Goal: Information Seeking & Learning: Learn about a topic

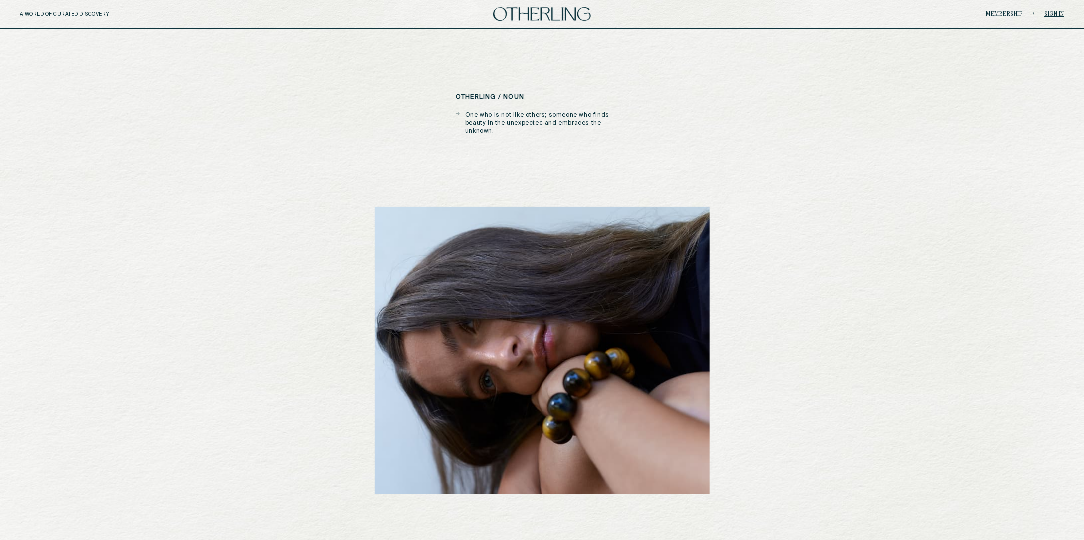
click at [1050, 12] on link "Sign in" at bounding box center [1055, 14] width 20 height 6
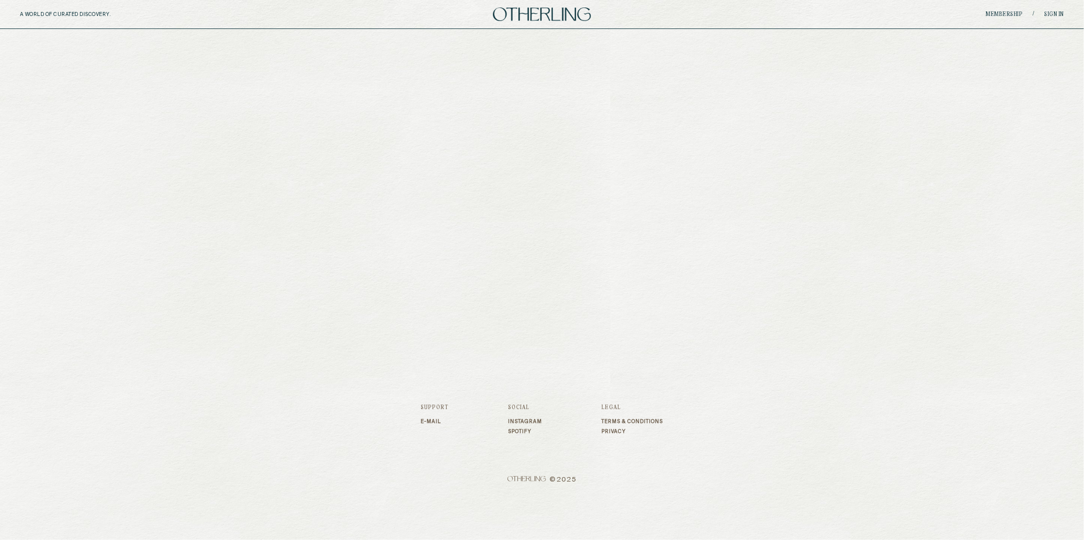
type input "**********"
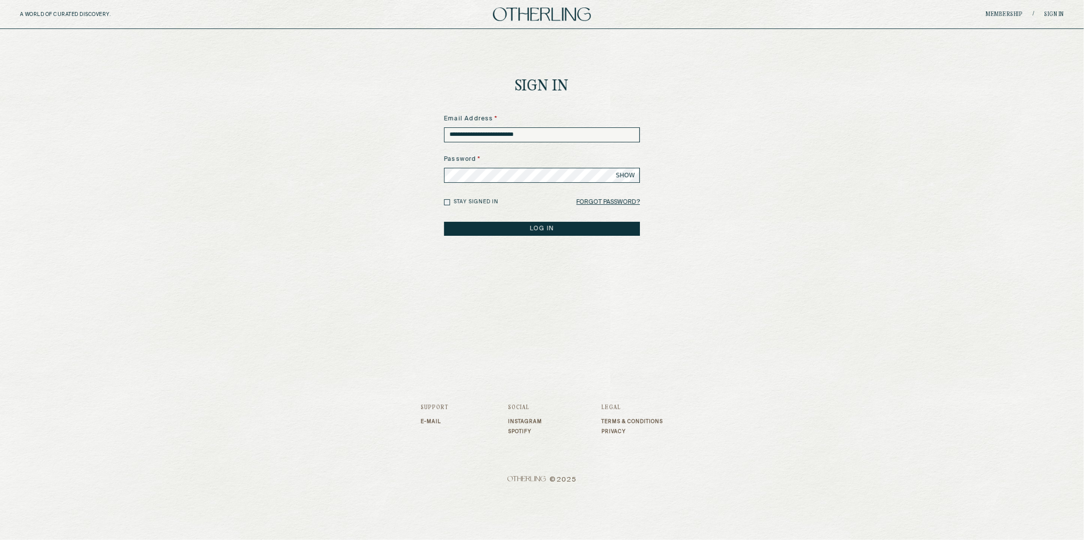
click at [528, 231] on button "LOG IN" at bounding box center [542, 229] width 196 height 14
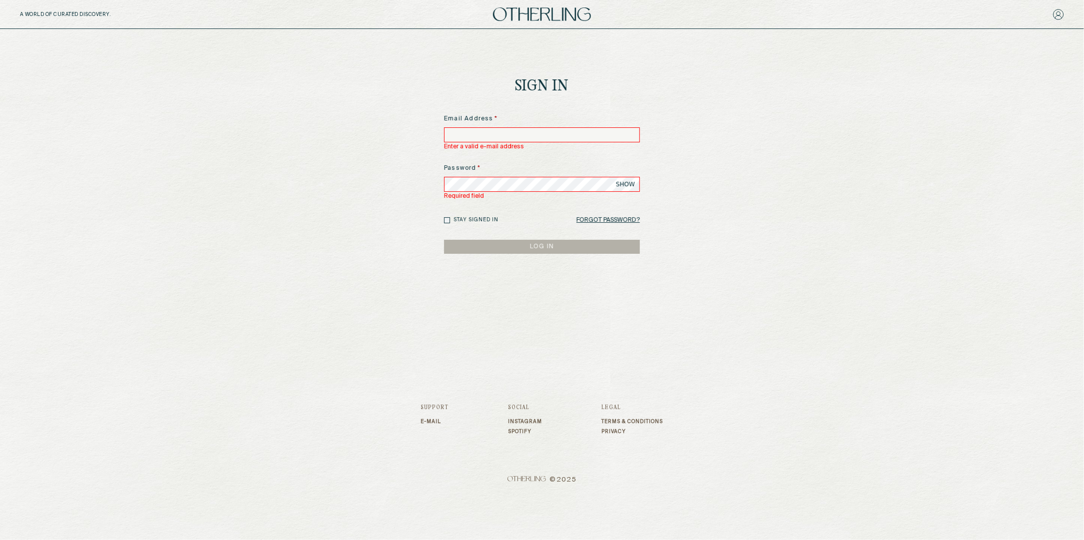
click at [518, 137] on input at bounding box center [542, 134] width 196 height 15
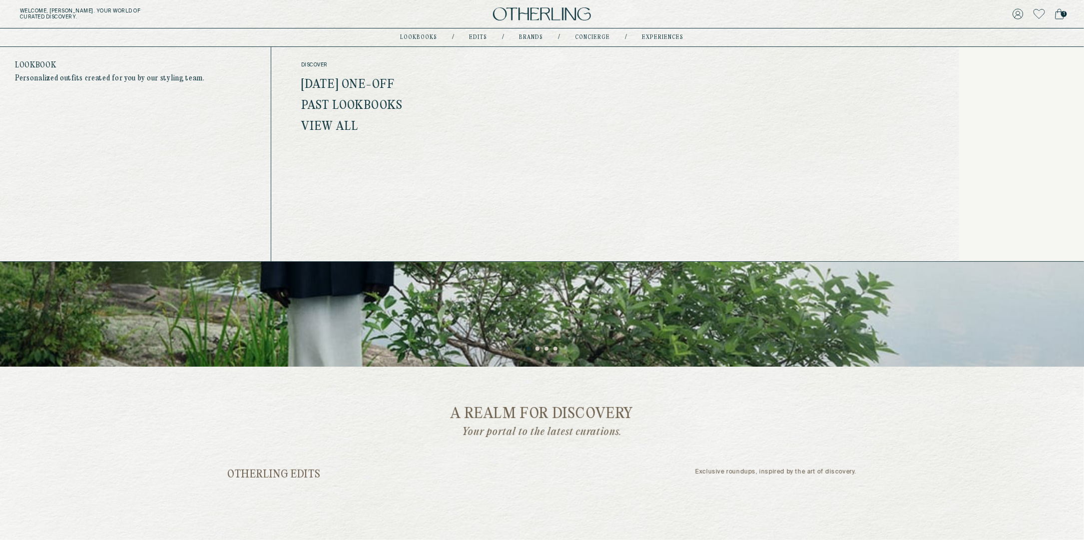
click at [382, 103] on link "Past Lookbooks" at bounding box center [351, 105] width 101 height 13
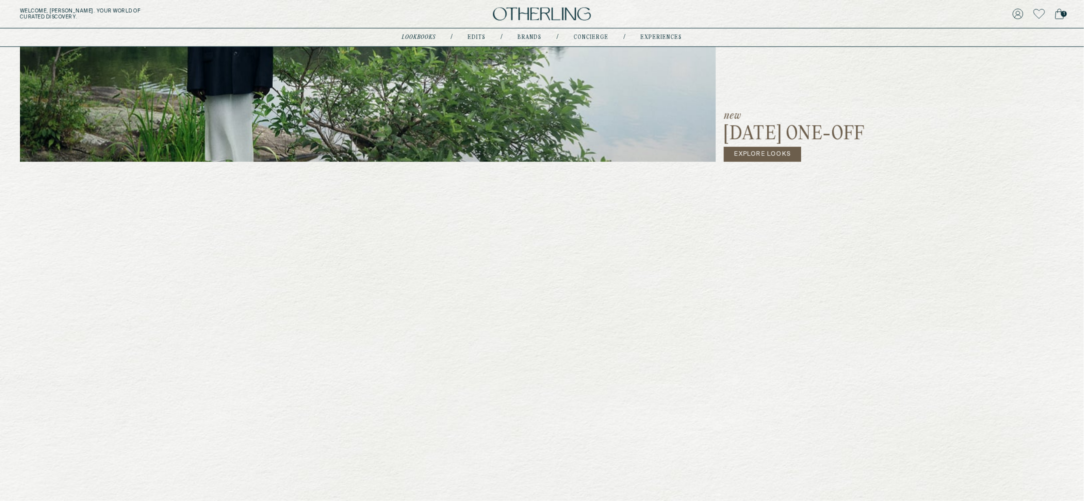
scroll to position [491, 0]
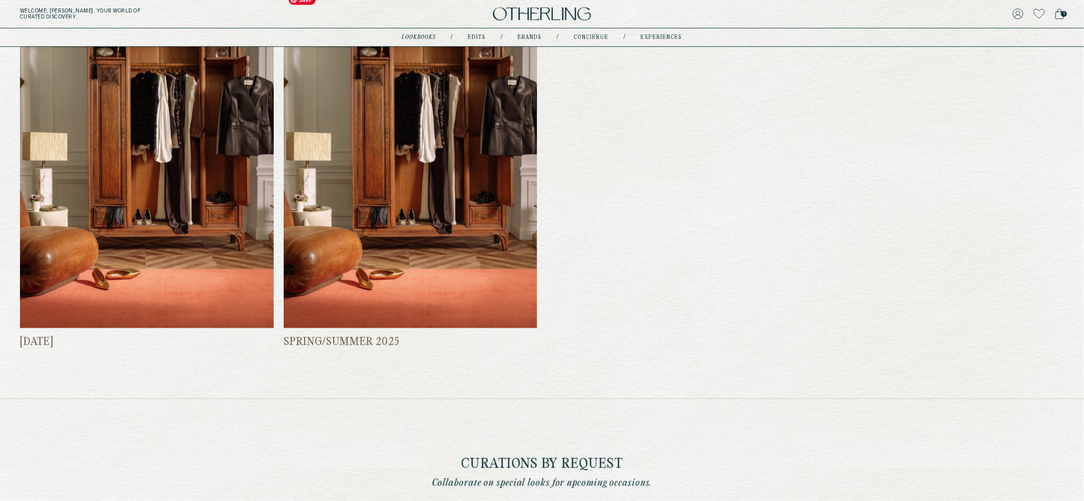
click at [388, 298] on img at bounding box center [411, 159] width 254 height 339
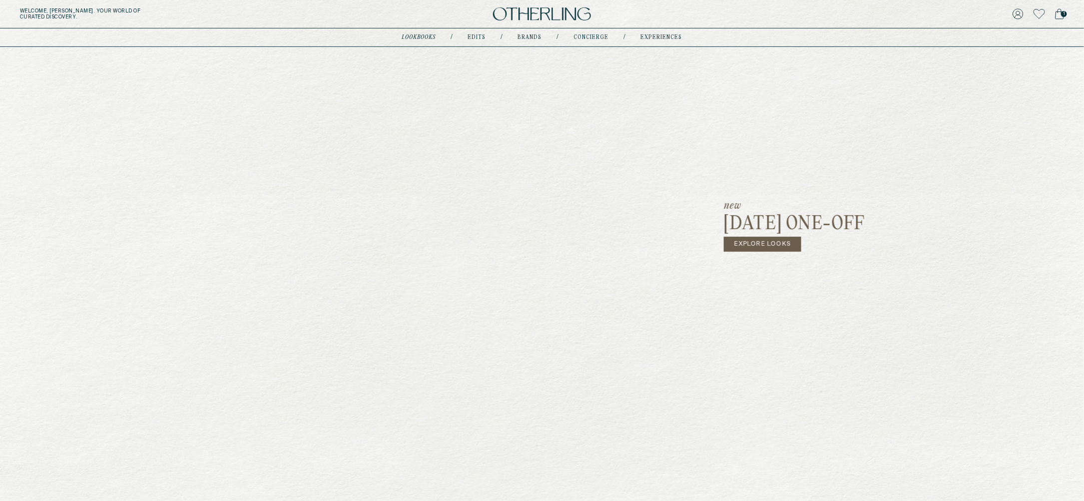
scroll to position [201, 0]
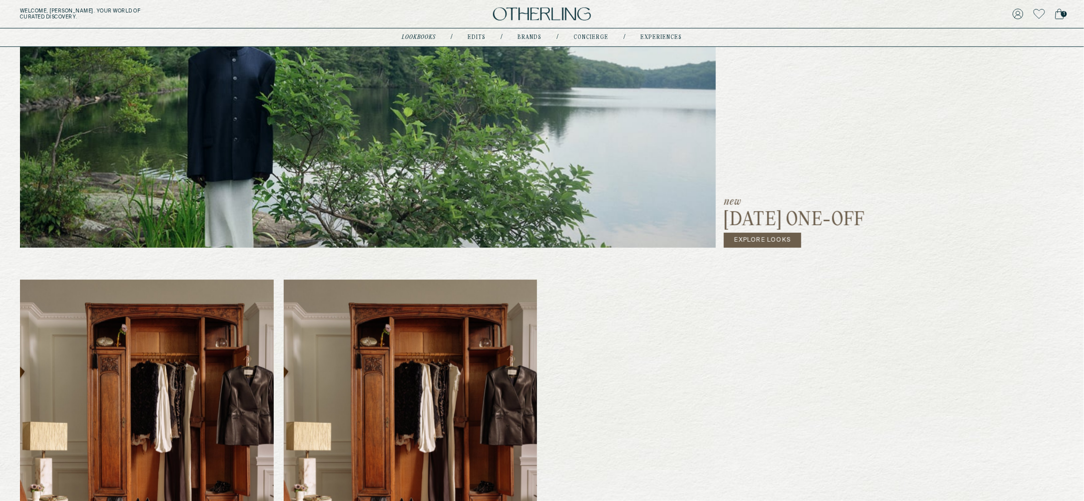
click at [750, 241] on link "Explore Looks" at bounding box center [762, 240] width 77 height 15
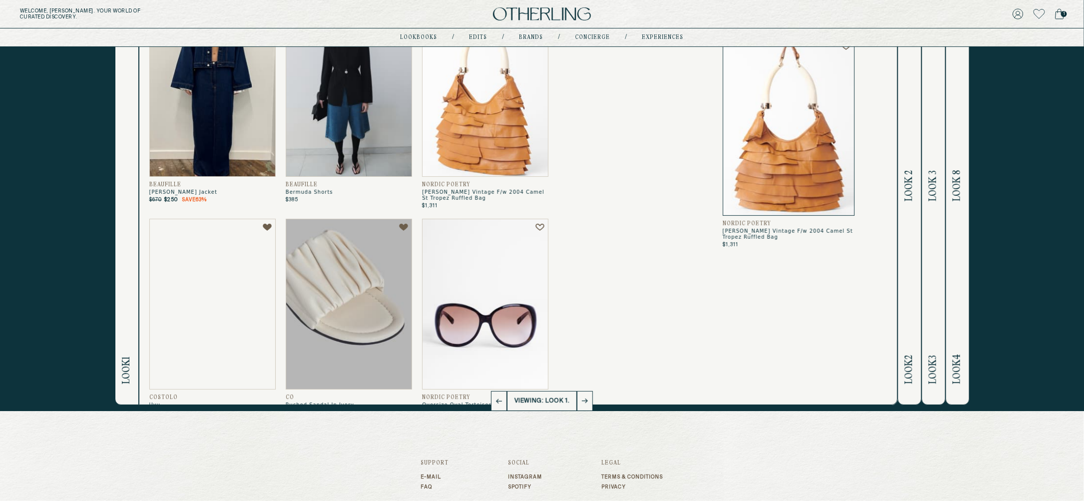
scroll to position [101, 0]
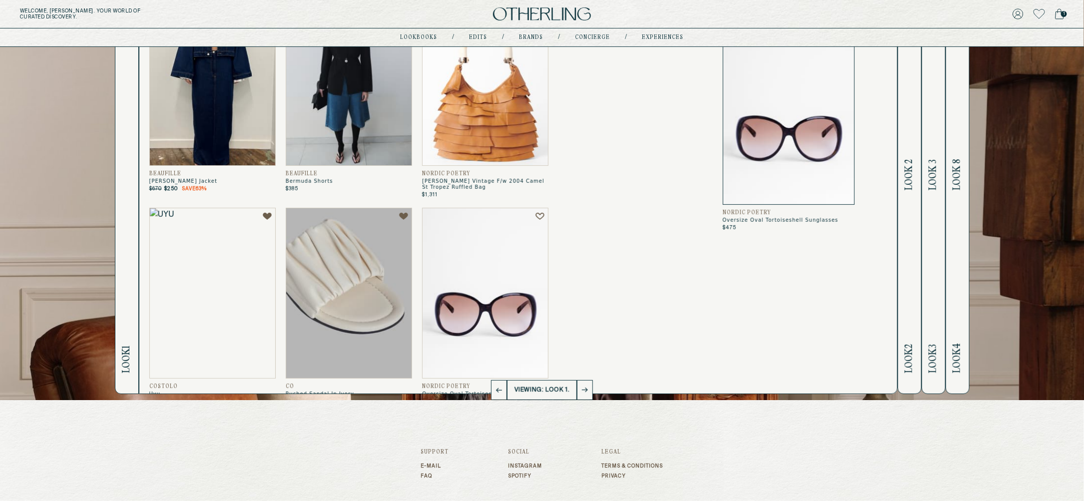
click at [587, 388] on icon at bounding box center [585, 390] width 6 height 5
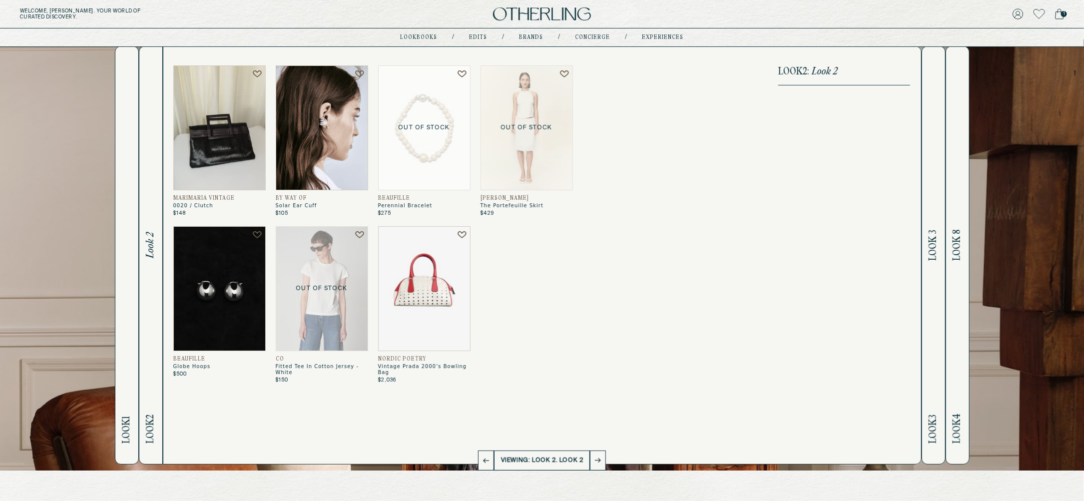
scroll to position [0, 0]
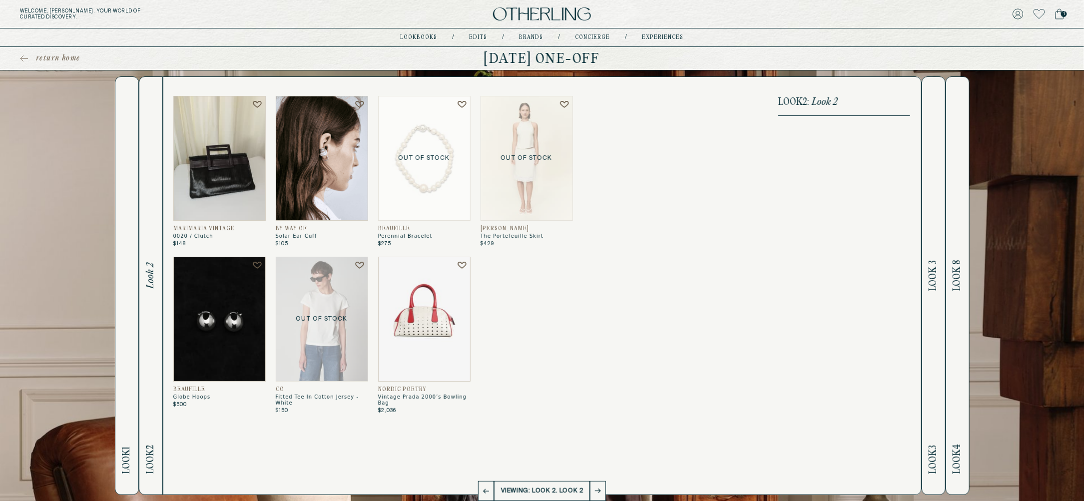
drag, startPoint x: 840, startPoint y: 99, endPoint x: 815, endPoint y: 100, distance: 25.0
click at [815, 100] on span "Look 2" at bounding box center [825, 102] width 26 height 10
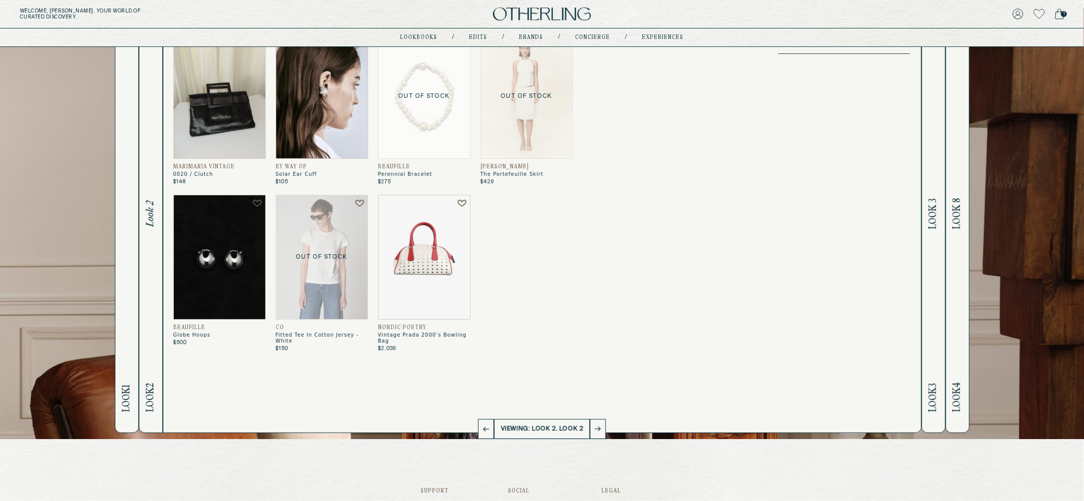
click at [599, 424] on button at bounding box center [598, 429] width 16 height 20
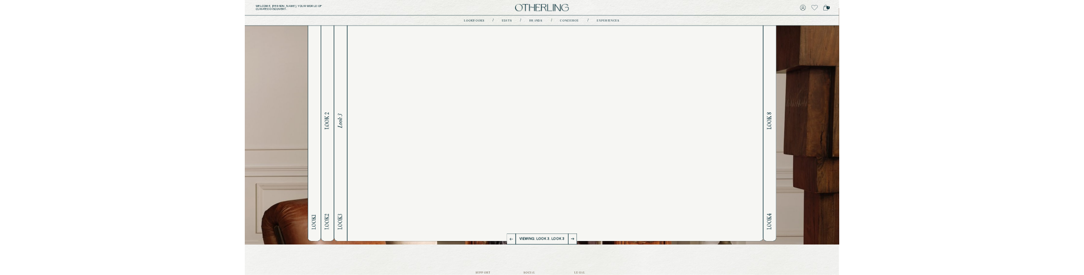
scroll to position [0, 0]
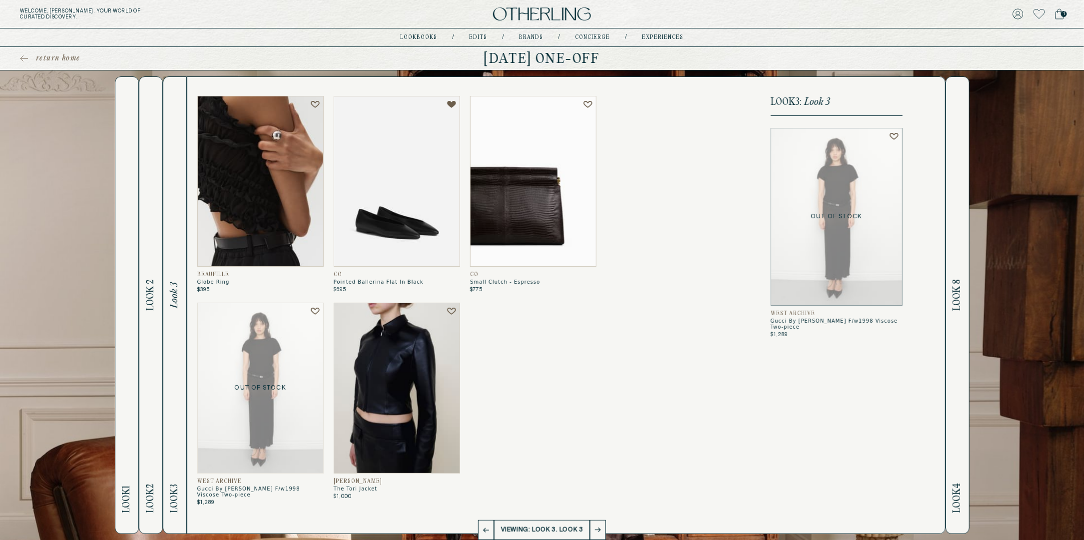
click at [151, 283] on span "Look 2" at bounding box center [150, 295] width 11 height 31
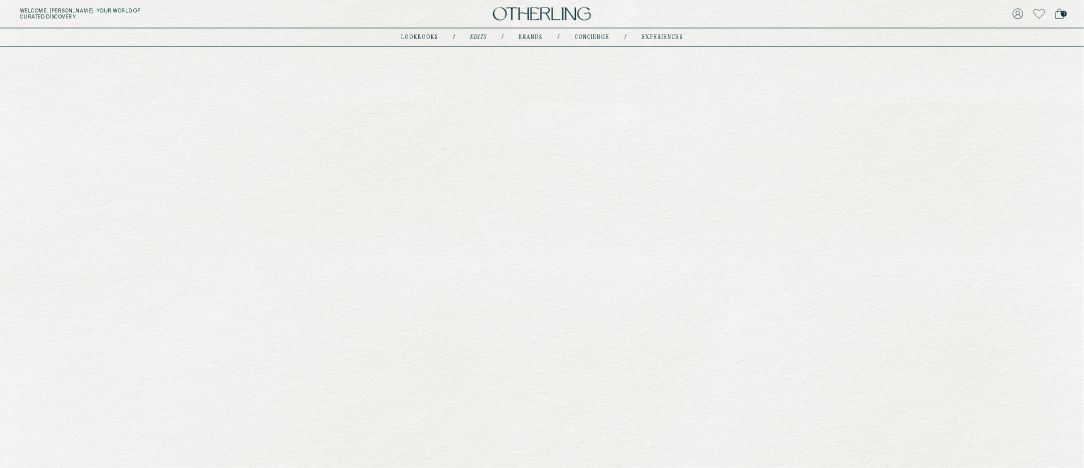
scroll to position [857, 0]
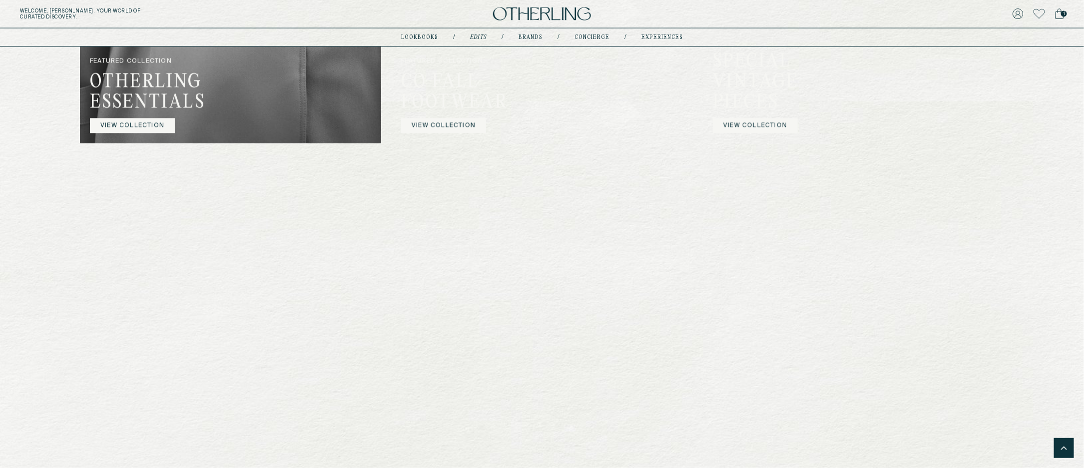
drag, startPoint x: 282, startPoint y: 159, endPoint x: 213, endPoint y: 0, distance: 172.8
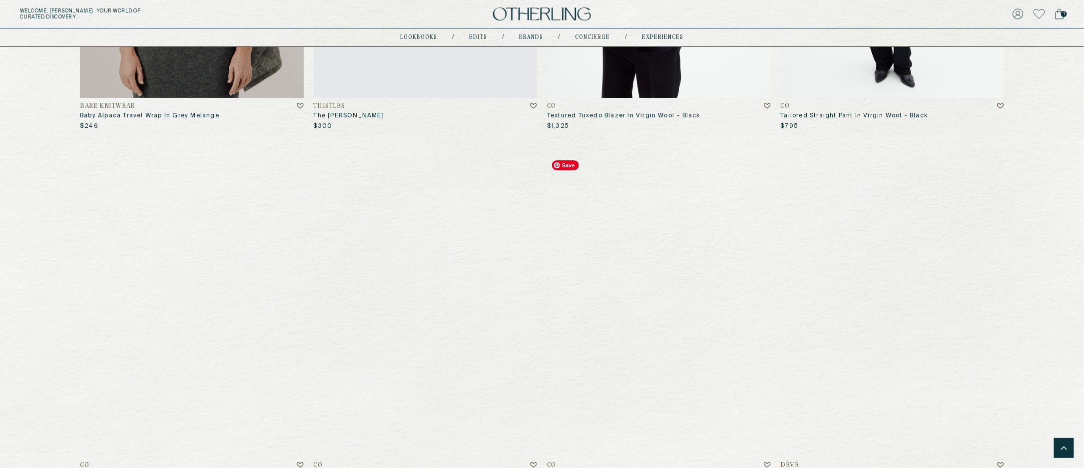
scroll to position [2174, 0]
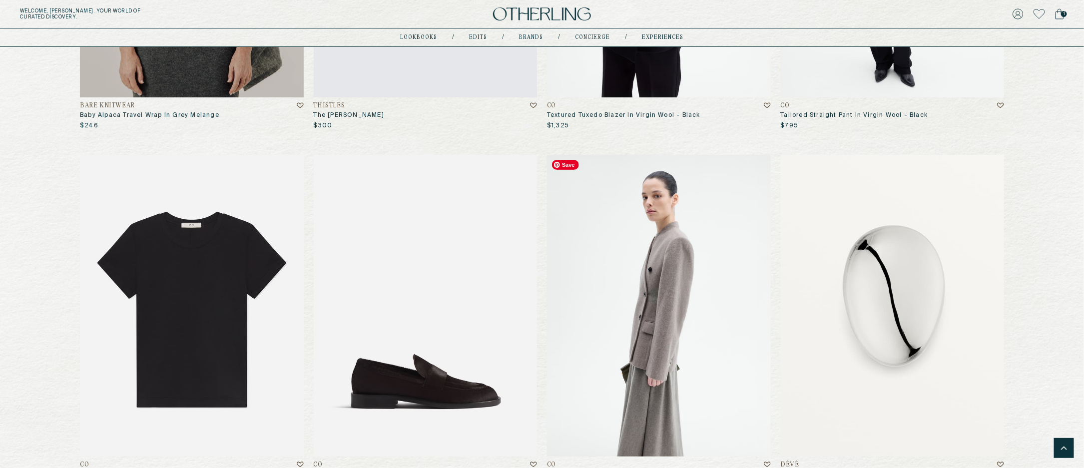
click at [638, 278] on img at bounding box center [659, 306] width 224 height 302
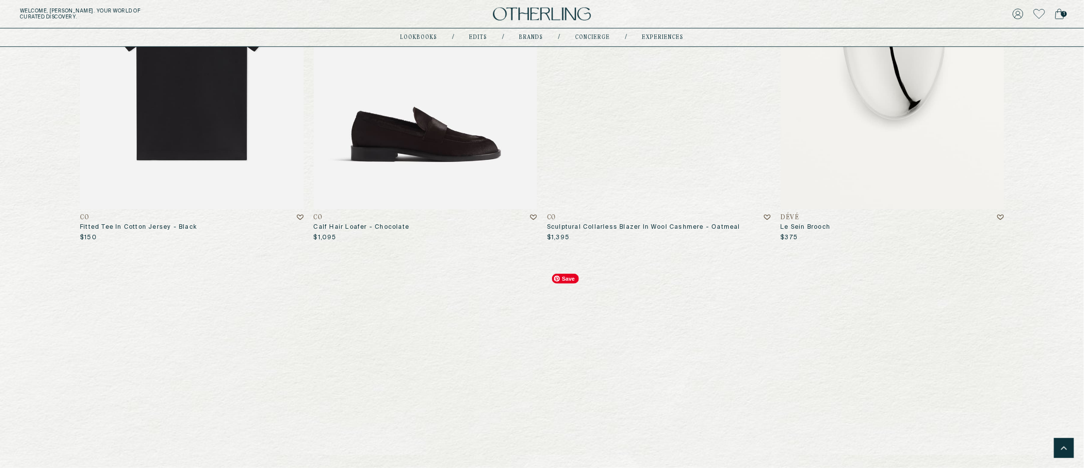
scroll to position [2189, 0]
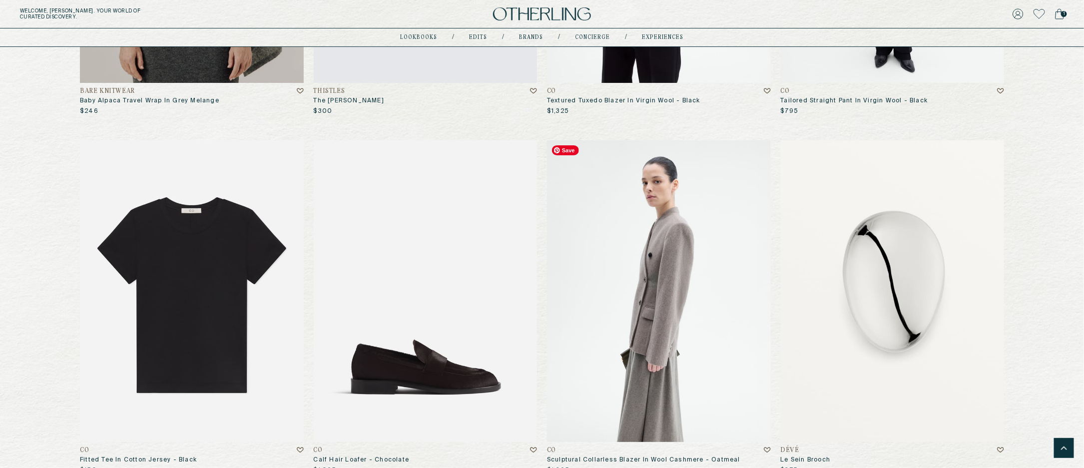
click at [663, 249] on img at bounding box center [659, 291] width 224 height 302
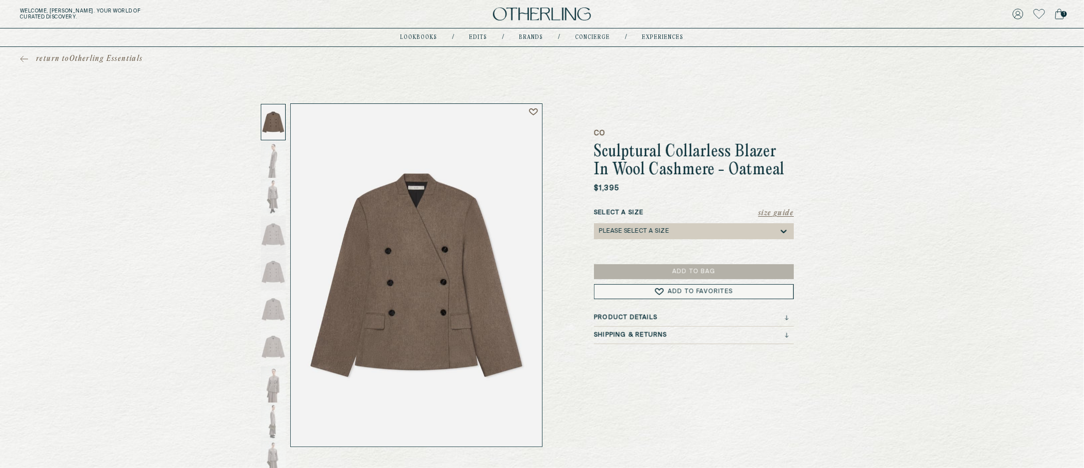
drag, startPoint x: 376, startPoint y: 222, endPoint x: 217, endPoint y: 2, distance: 271.6
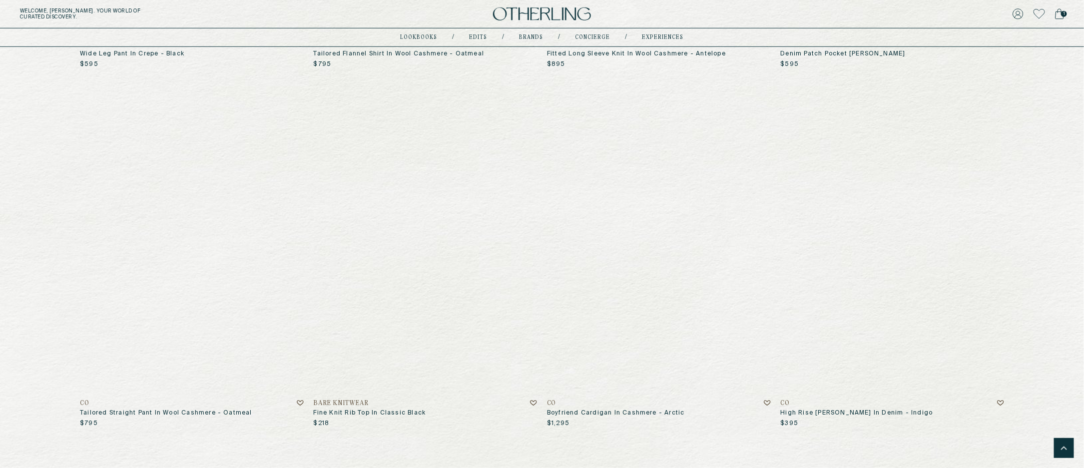
scroll to position [4713, 0]
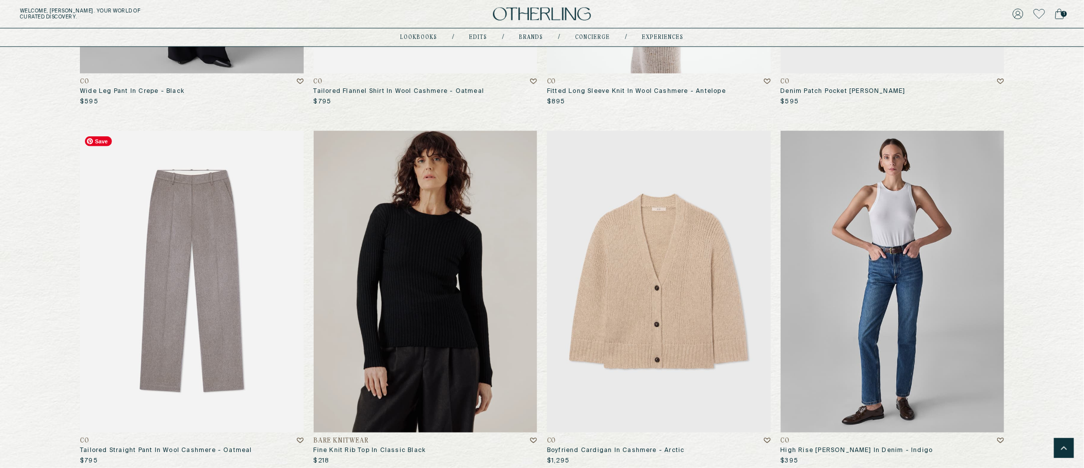
click at [212, 317] on img at bounding box center [192, 282] width 224 height 302
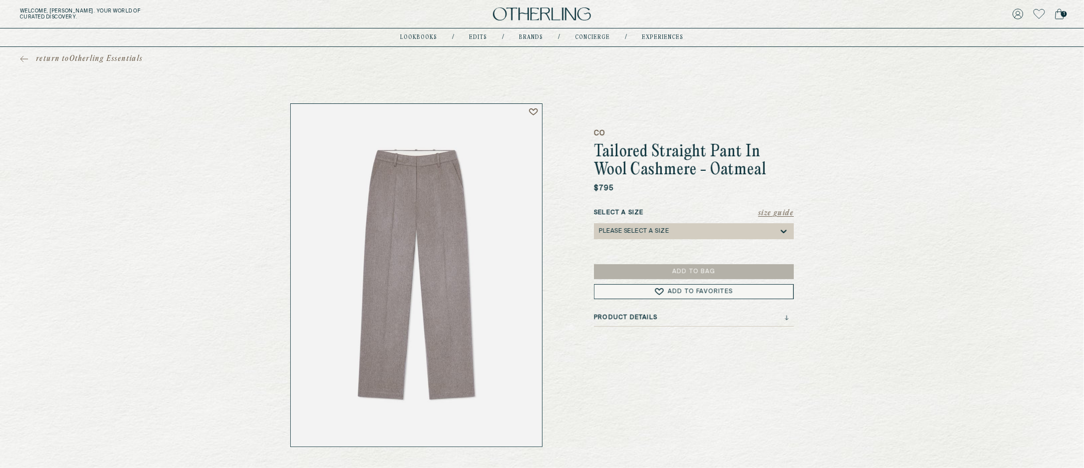
drag, startPoint x: 454, startPoint y: 231, endPoint x: 288, endPoint y: 4, distance: 281.4
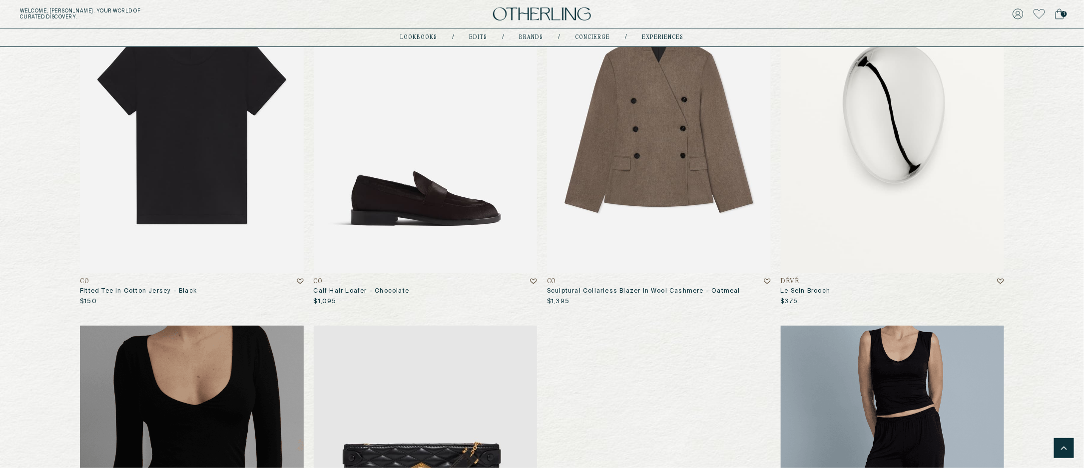
scroll to position [2319, 0]
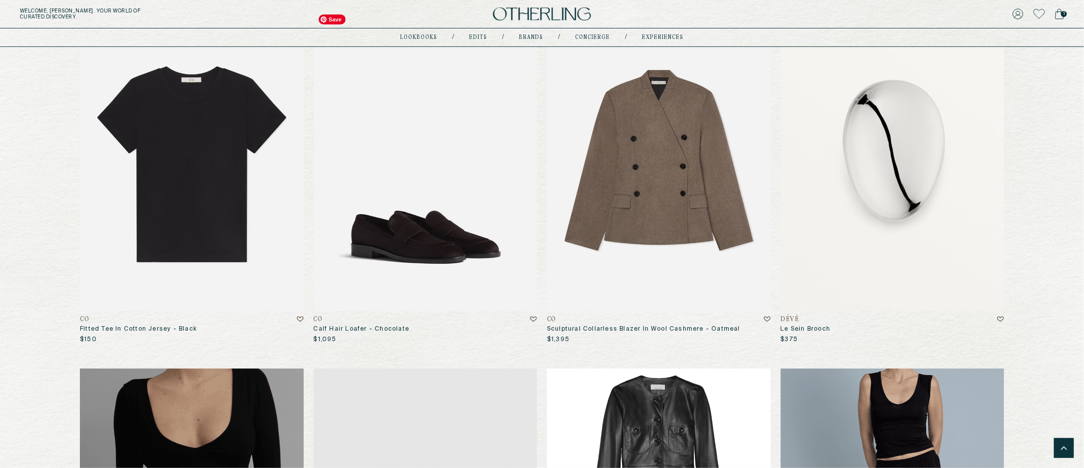
click at [476, 244] on img at bounding box center [426, 160] width 224 height 302
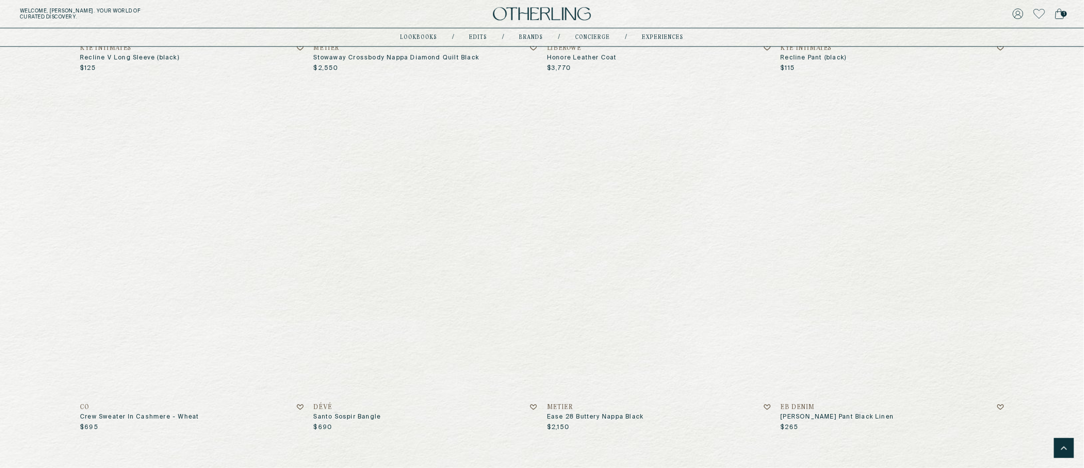
scroll to position [3055, 0]
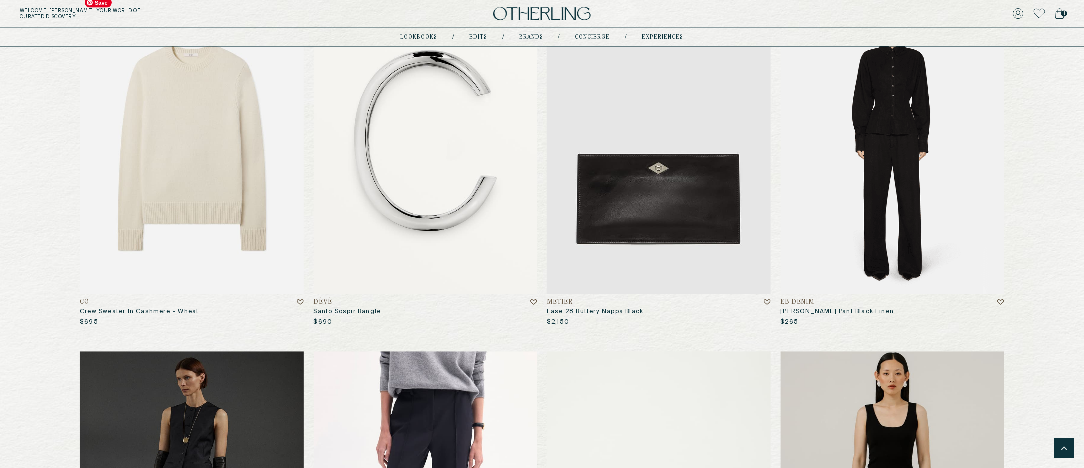
click at [138, 207] on img at bounding box center [192, 144] width 224 height 302
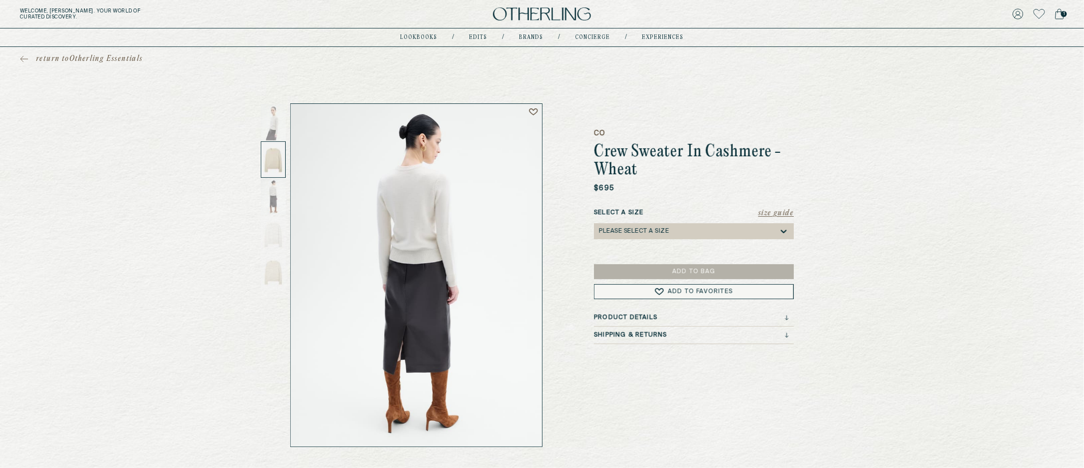
click at [270, 158] on div at bounding box center [273, 159] width 25 height 36
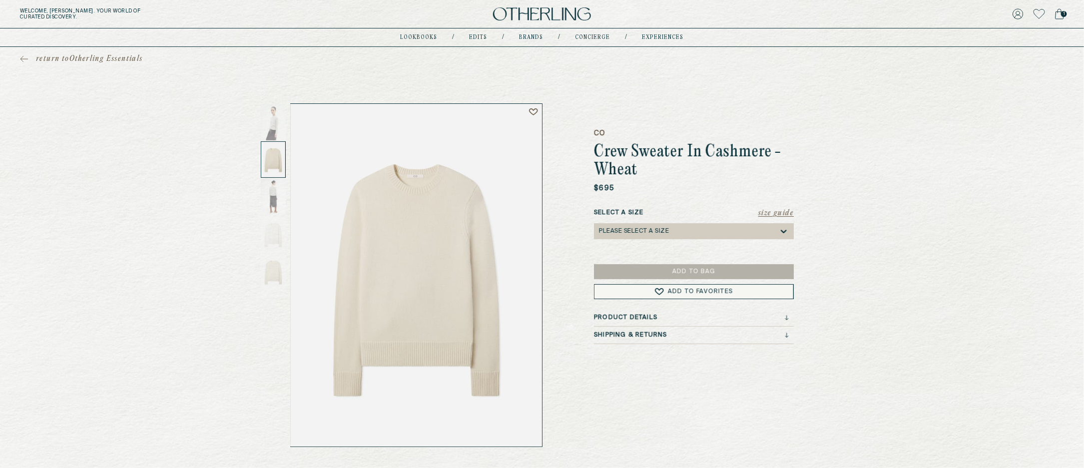
drag, startPoint x: 401, startPoint y: 223, endPoint x: 233, endPoint y: 4, distance: 276.2
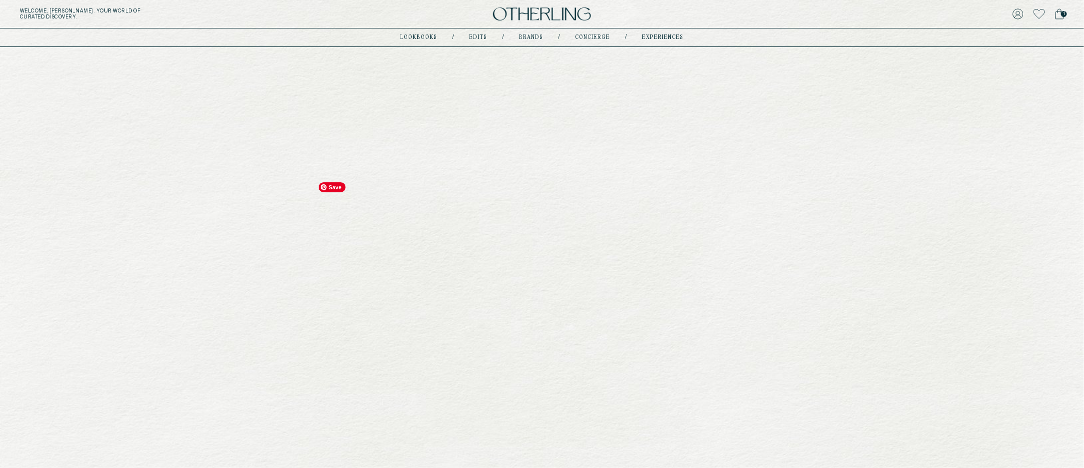
scroll to position [3055, 0]
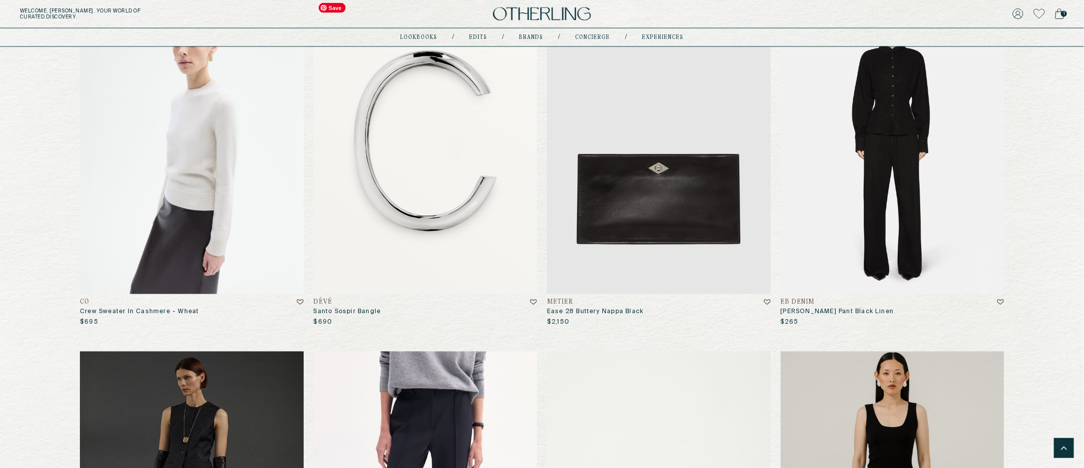
click at [458, 163] on img at bounding box center [426, 144] width 224 height 302
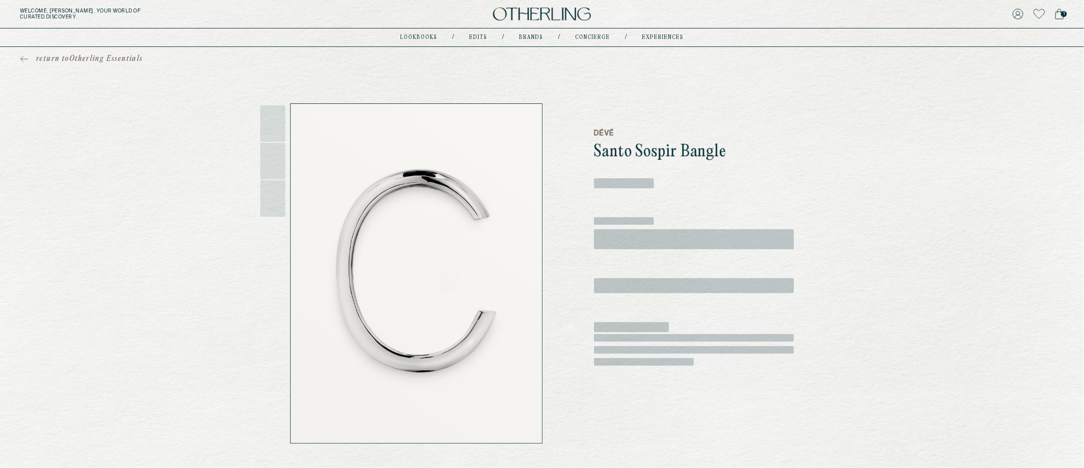
drag, startPoint x: 458, startPoint y: 163, endPoint x: 273, endPoint y: 2, distance: 245.5
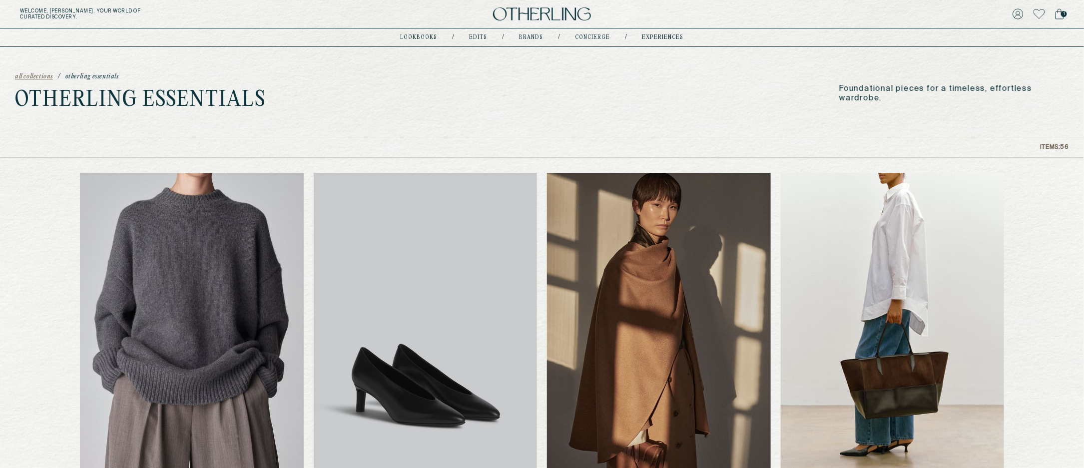
click at [957, 92] on p "Foundational pieces for a timeless, effortless wardrobe." at bounding box center [954, 93] width 230 height 19
copy div "Foundational pieces for a timeless, effortless wardrobe."
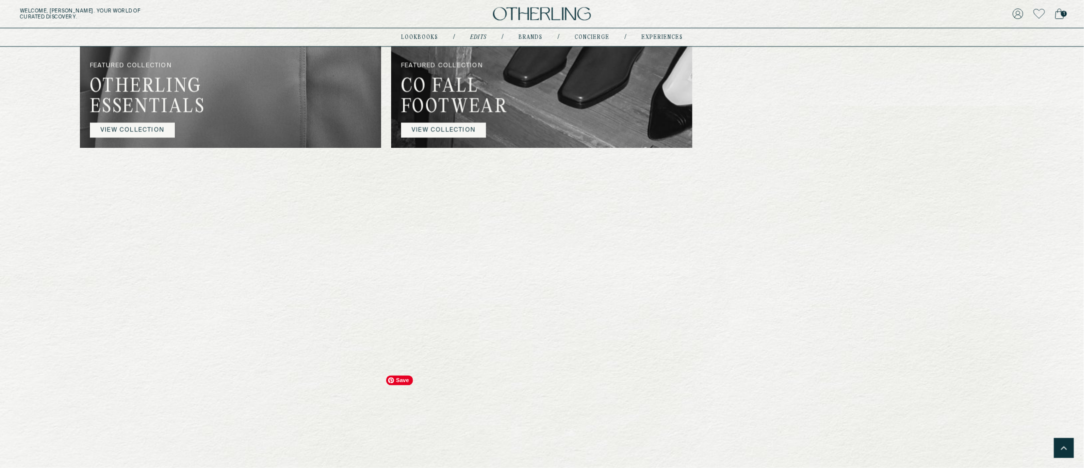
scroll to position [831, 0]
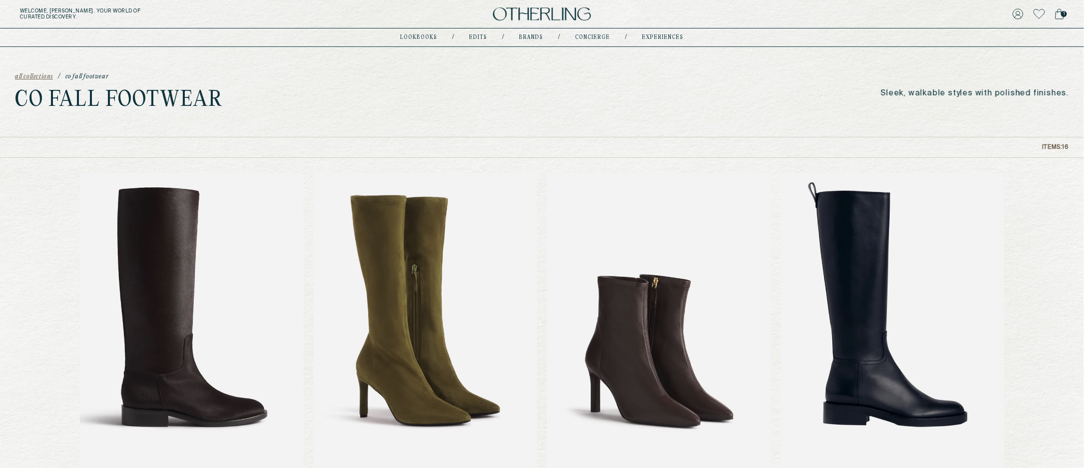
drag, startPoint x: 879, startPoint y: 95, endPoint x: 1075, endPoint y: 97, distance: 195.9
click at [1075, 97] on div "all collections / Co Fall Footwear Co Fall Footwear Sleek, walkable styles with…" at bounding box center [542, 92] width 1084 height 90
copy p "Sleek, walkable styles with polished finishes."
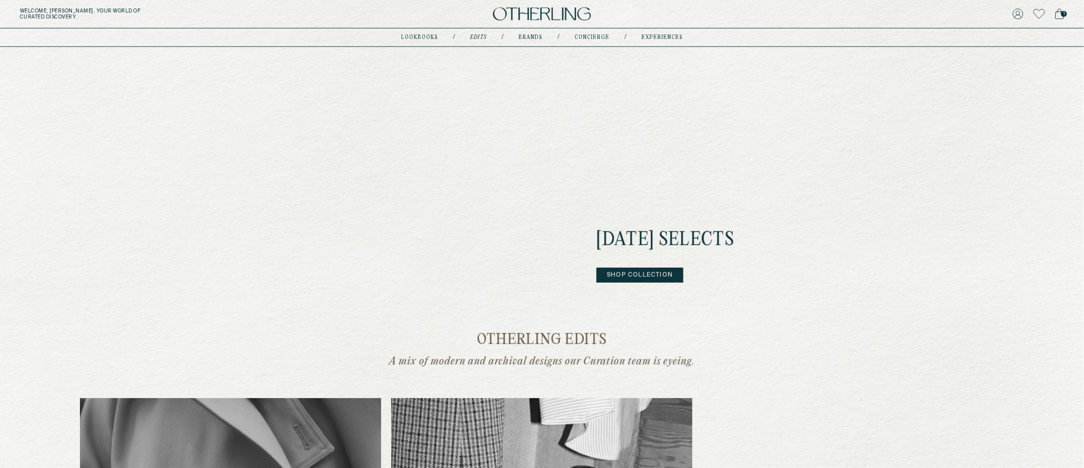
scroll to position [693, 0]
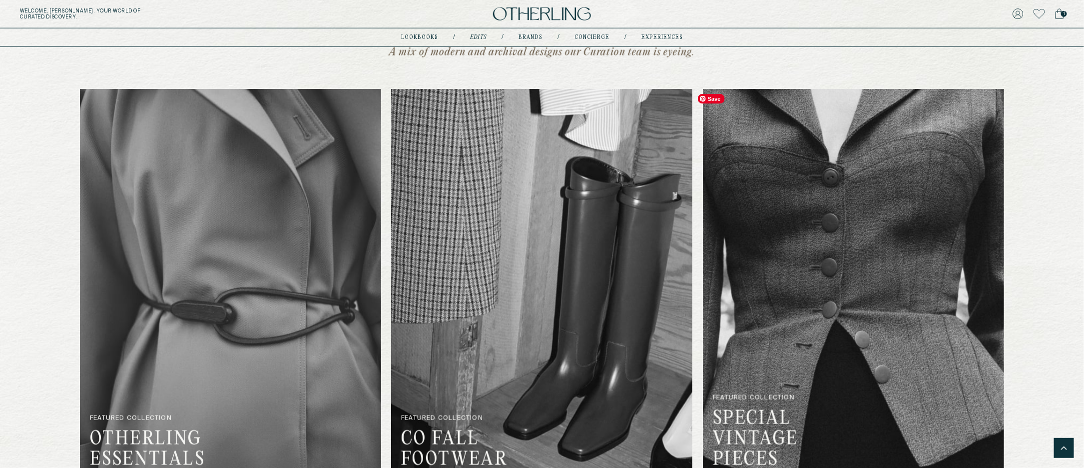
click at [809, 332] on img at bounding box center [853, 295] width 301 height 412
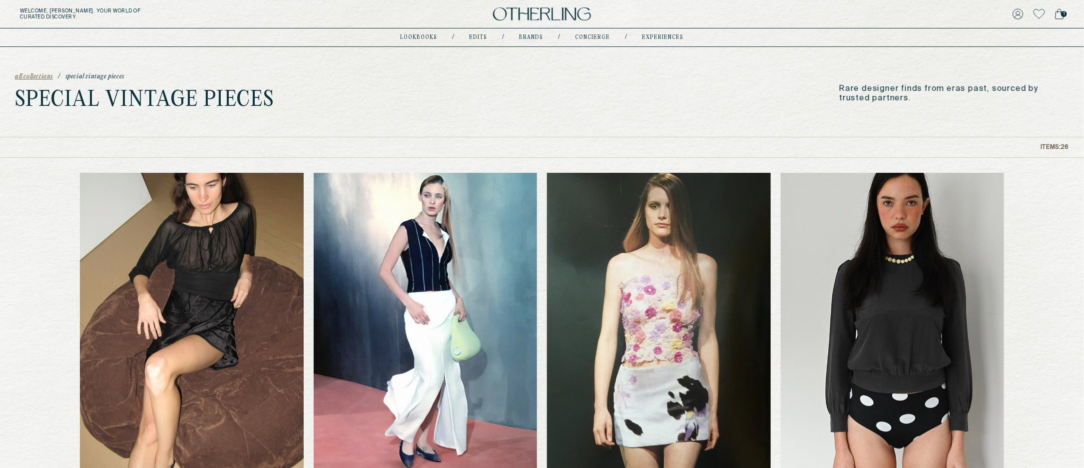
drag, startPoint x: 840, startPoint y: 86, endPoint x: 901, endPoint y: 111, distance: 65.9
click at [901, 111] on div "all collections / Special Vintage Pieces Special Vintage Pieces Rare designer f…" at bounding box center [542, 92] width 1084 height 90
copy p "Rare designer finds from eras past, sourced by trusted partners."
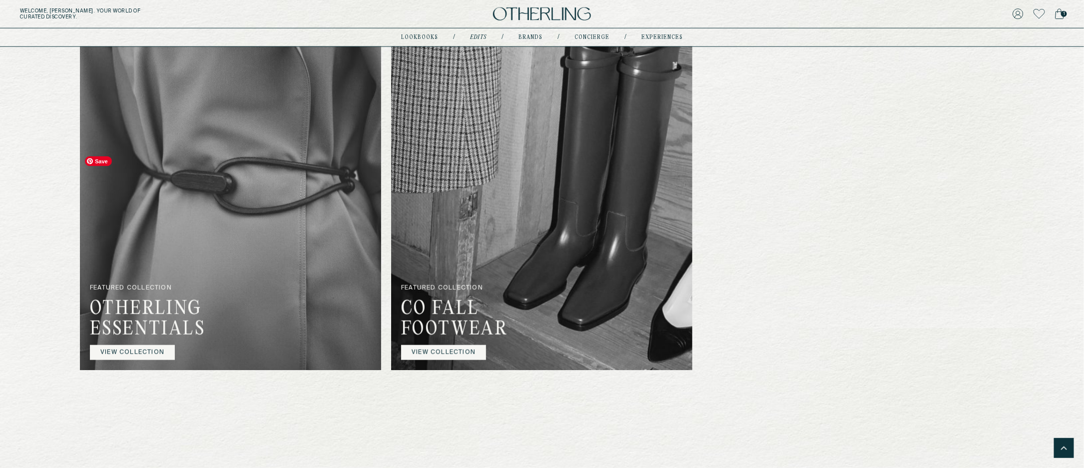
scroll to position [791, 0]
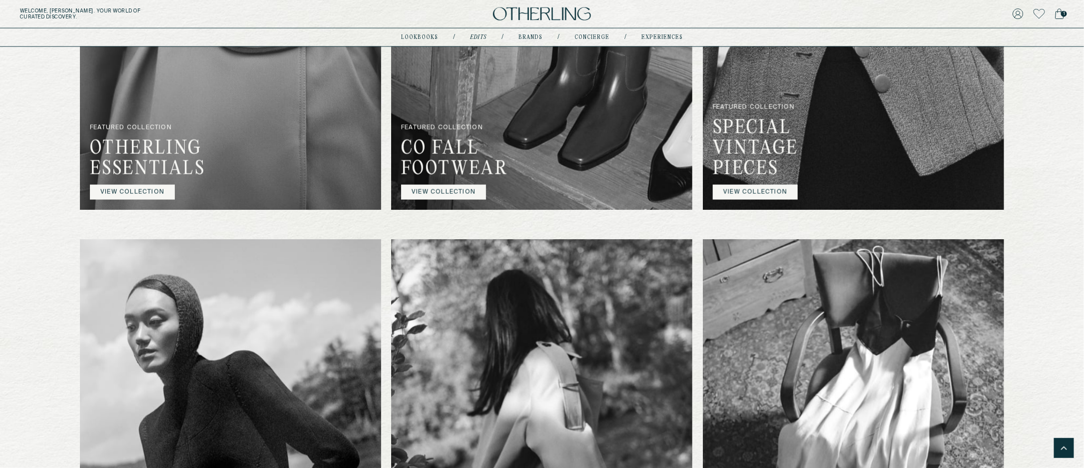
drag, startPoint x: 261, startPoint y: 259, endPoint x: 263, endPoint y: 12, distance: 246.8
click at [0, 0] on div "Welcome, [PERSON_NAME] . Your world of curated discovery. 1 lookbooks / Edits /…" at bounding box center [542, -1] width 1084 height 1581
drag, startPoint x: 538, startPoint y: 173, endPoint x: 317, endPoint y: 6, distance: 277.2
click at [0, 0] on div "Welcome, [PERSON_NAME] . Your world of curated discovery. 1 lookbooks / Edits /…" at bounding box center [542, -1] width 1084 height 1581
drag, startPoint x: 885, startPoint y: 203, endPoint x: 500, endPoint y: 12, distance: 429.9
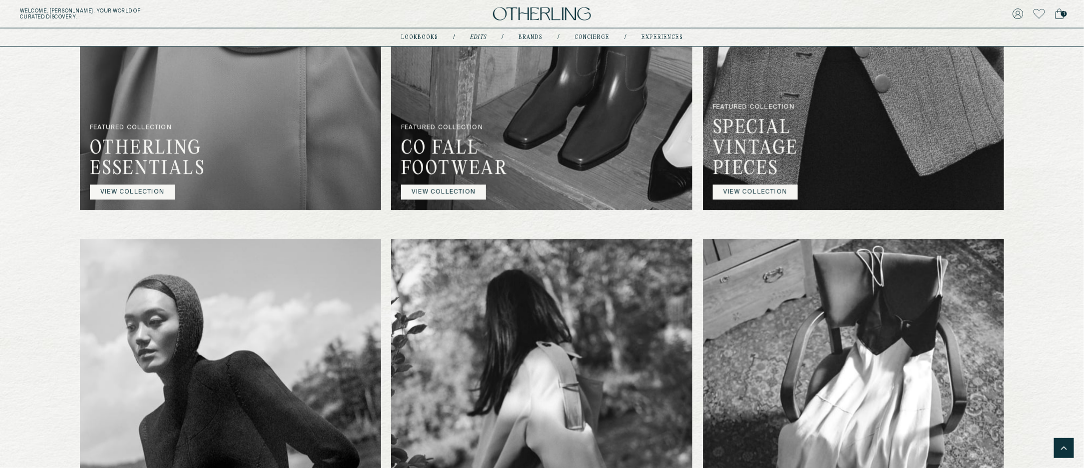
click at [0, 0] on div "Welcome, [PERSON_NAME] . Your world of curated discovery. 1 lookbooks / Edits /…" at bounding box center [542, -1] width 1084 height 1581
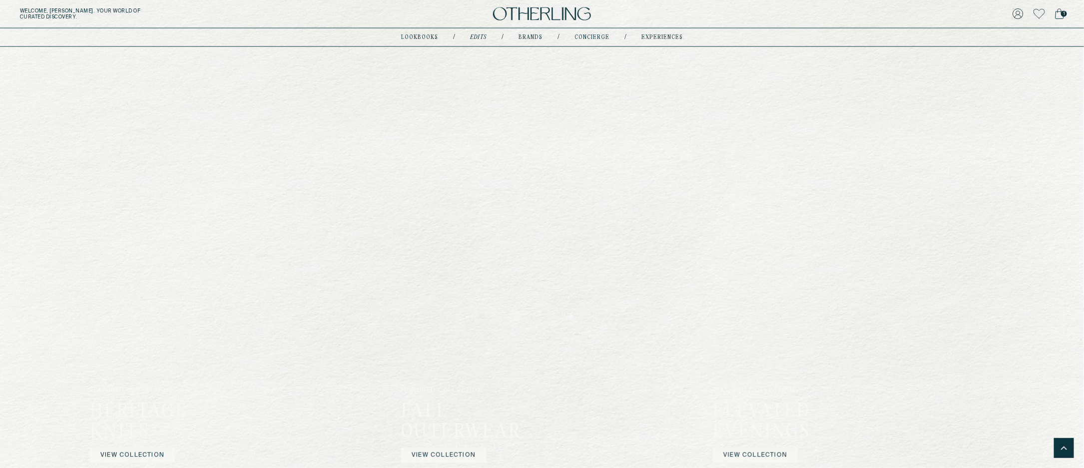
scroll to position [973, 0]
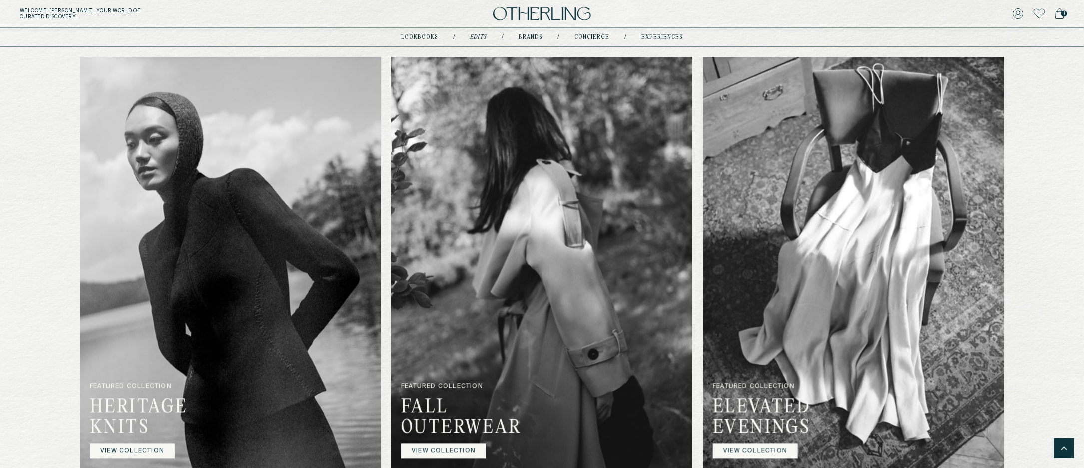
click at [766, 17] on link "VIEW COLLECTION" at bounding box center [755, 9] width 85 height 15
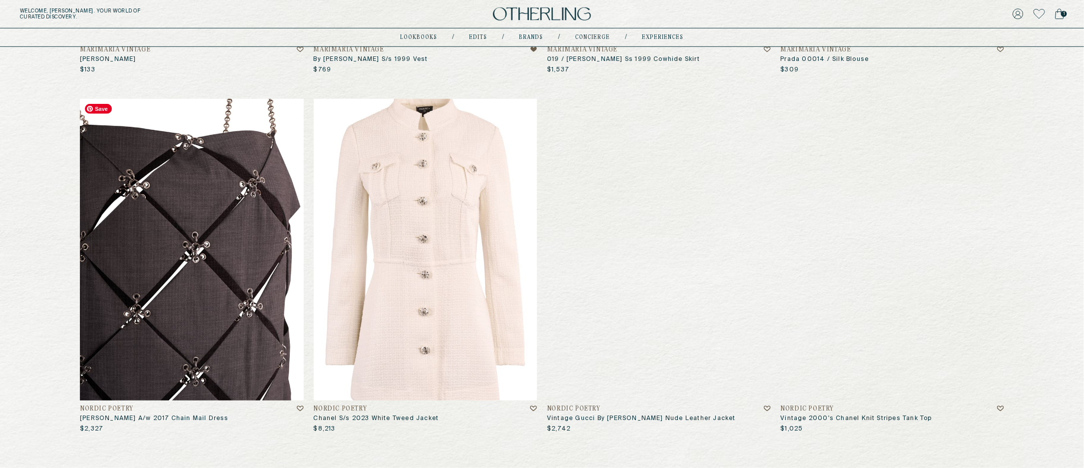
scroll to position [439, 0]
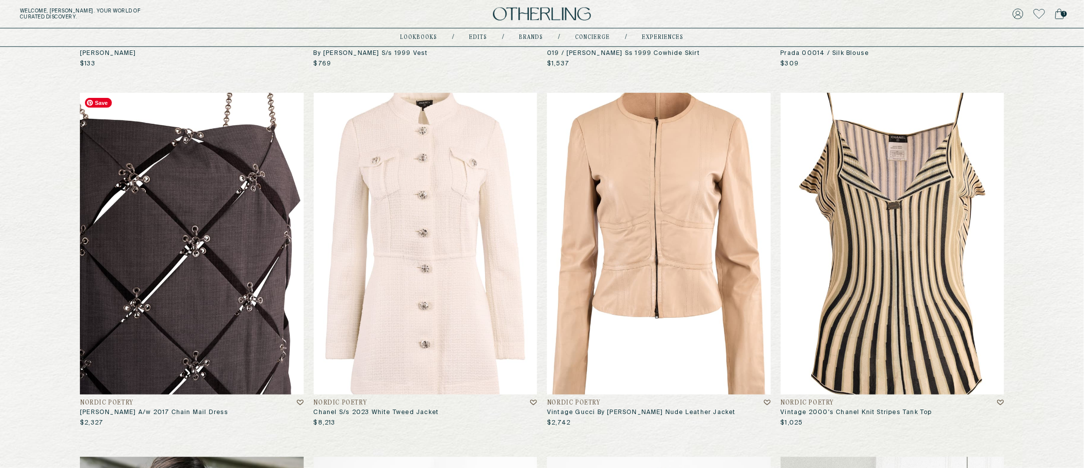
click at [178, 224] on img at bounding box center [192, 244] width 224 height 302
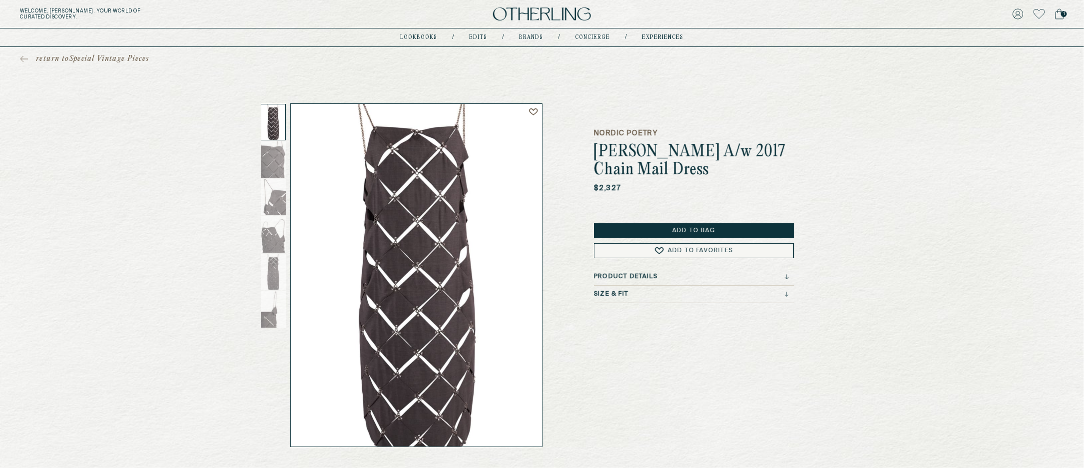
drag, startPoint x: 448, startPoint y: 210, endPoint x: 252, endPoint y: 0, distance: 287.1
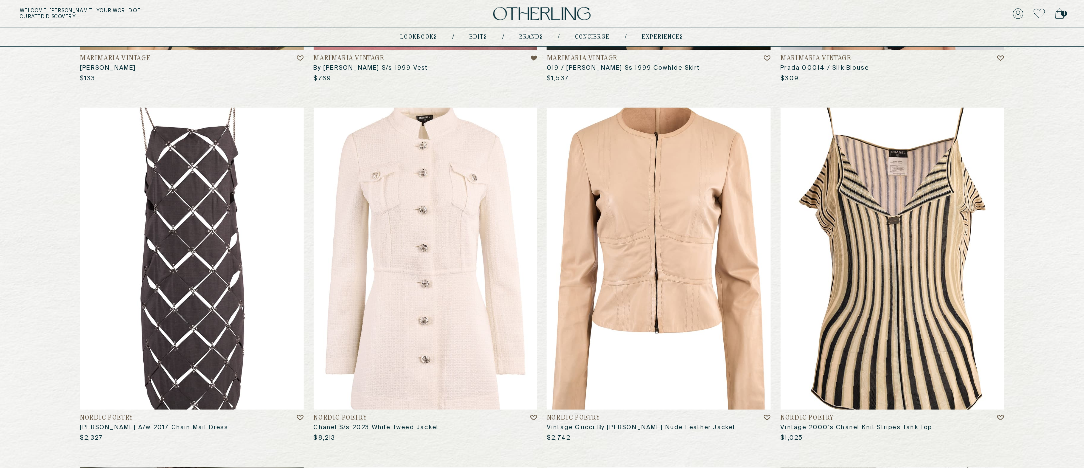
scroll to position [428, 0]
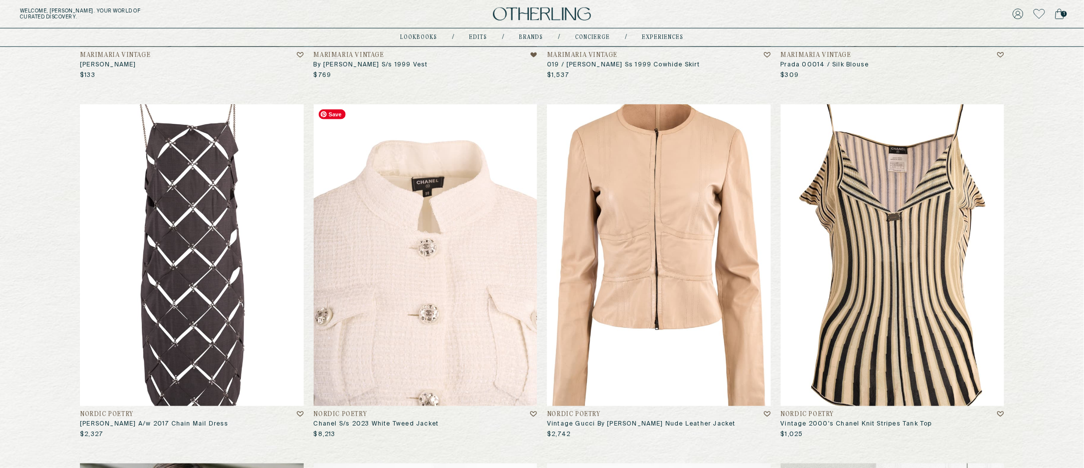
click at [438, 260] on img at bounding box center [426, 255] width 224 height 302
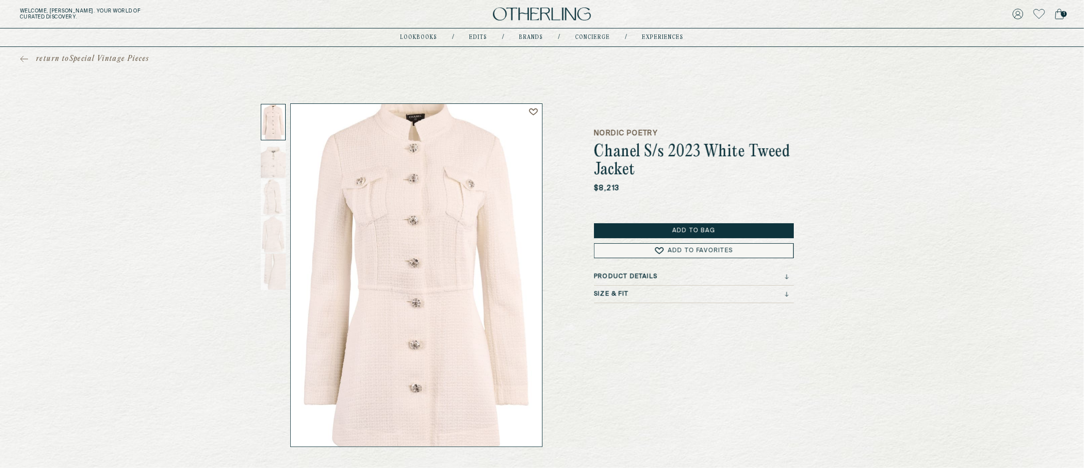
drag, startPoint x: 417, startPoint y: 217, endPoint x: 339, endPoint y: 4, distance: 227.3
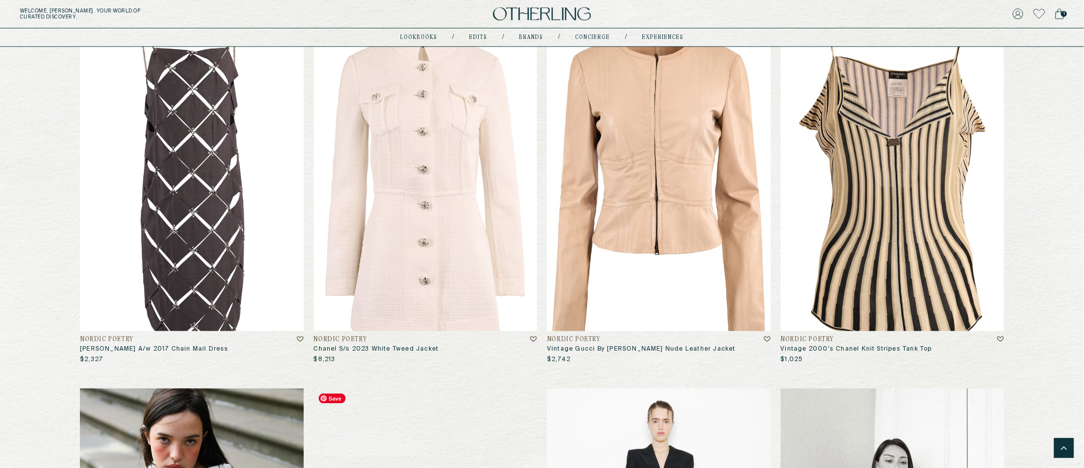
scroll to position [477, 0]
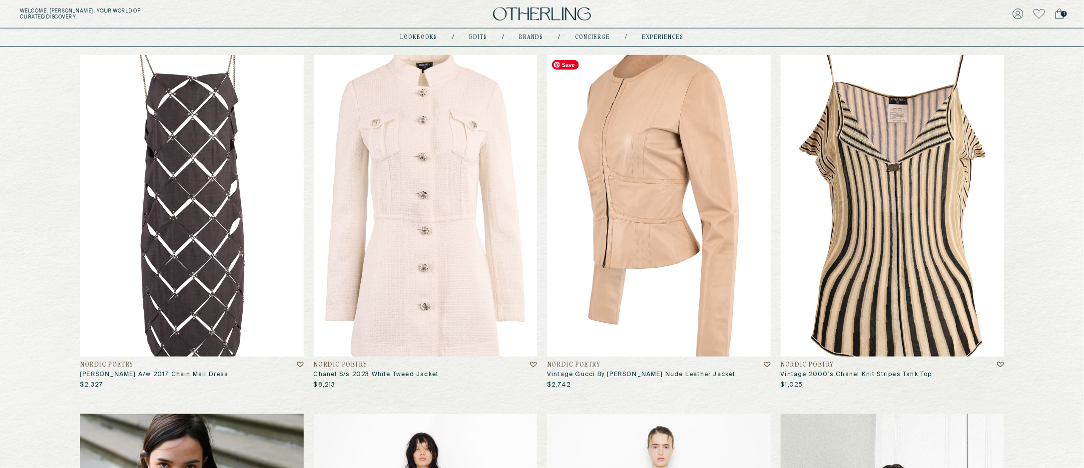
click at [679, 223] on img at bounding box center [659, 206] width 224 height 302
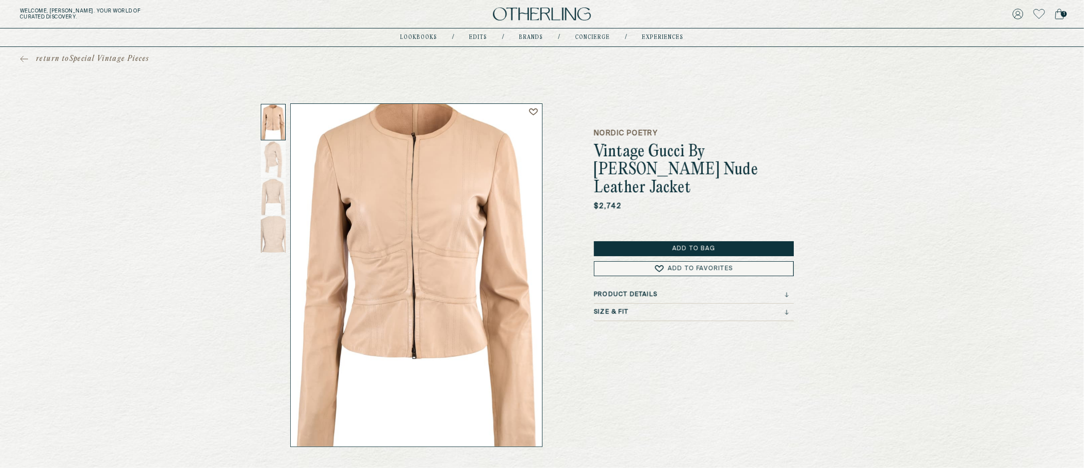
drag, startPoint x: 384, startPoint y: 219, endPoint x: 255, endPoint y: 45, distance: 216.2
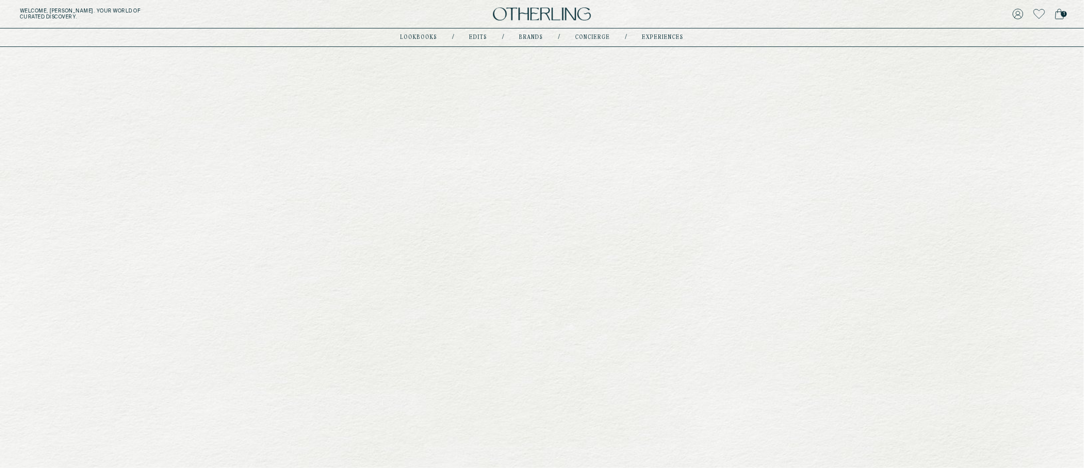
scroll to position [477, 0]
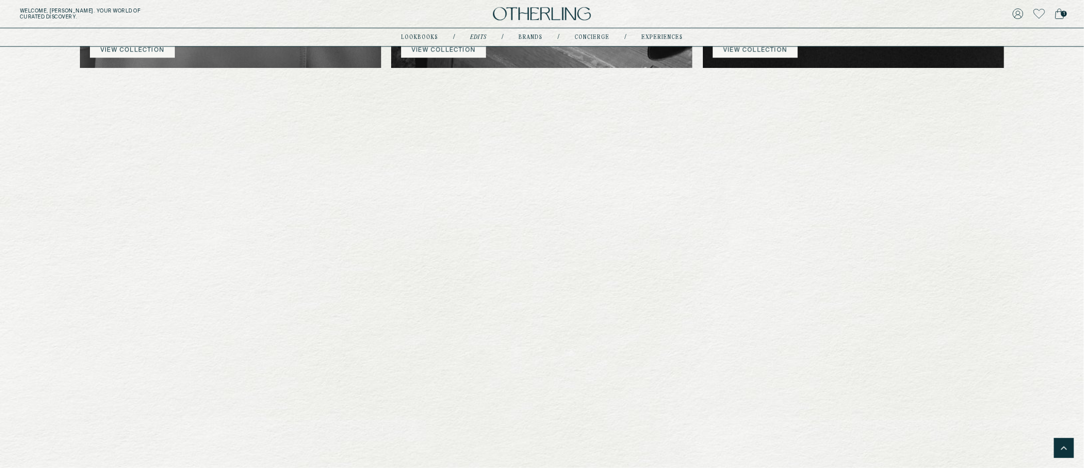
scroll to position [911, 0]
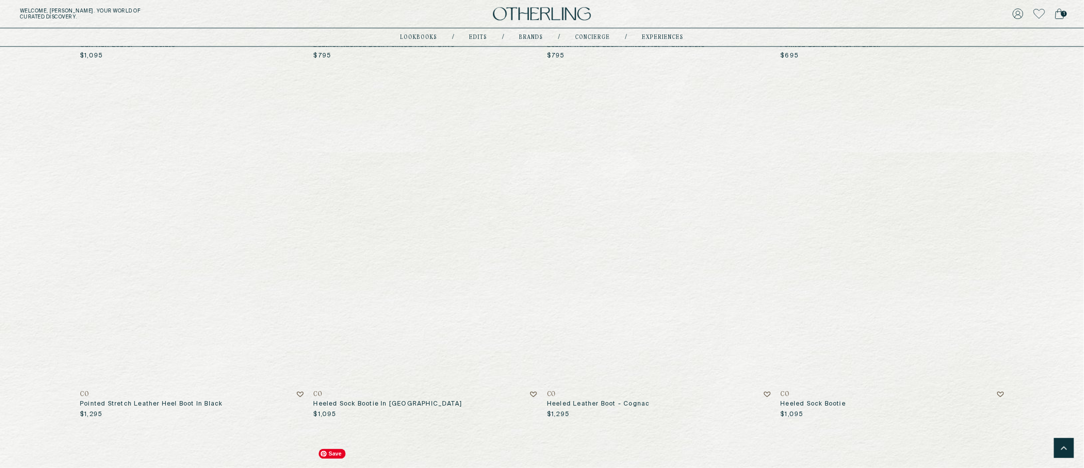
scroll to position [769, 0]
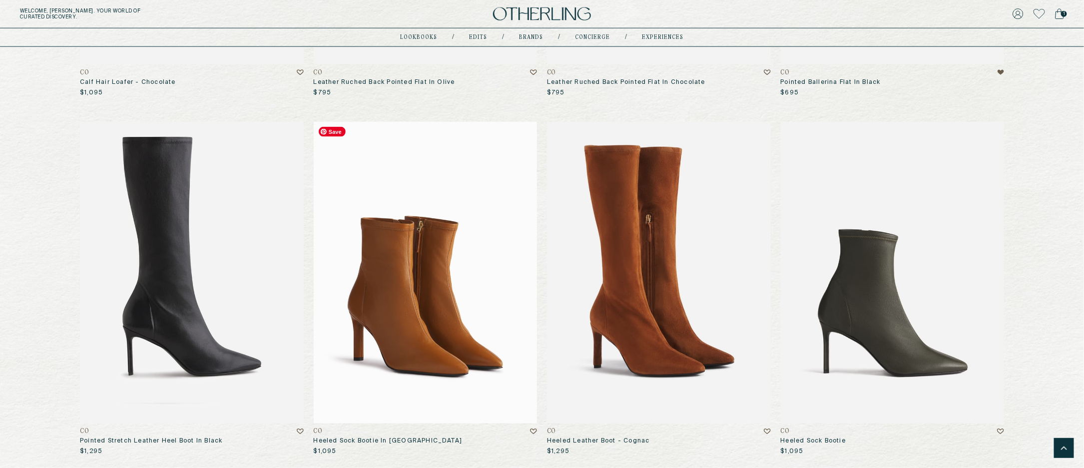
click at [456, 254] on img at bounding box center [426, 273] width 224 height 302
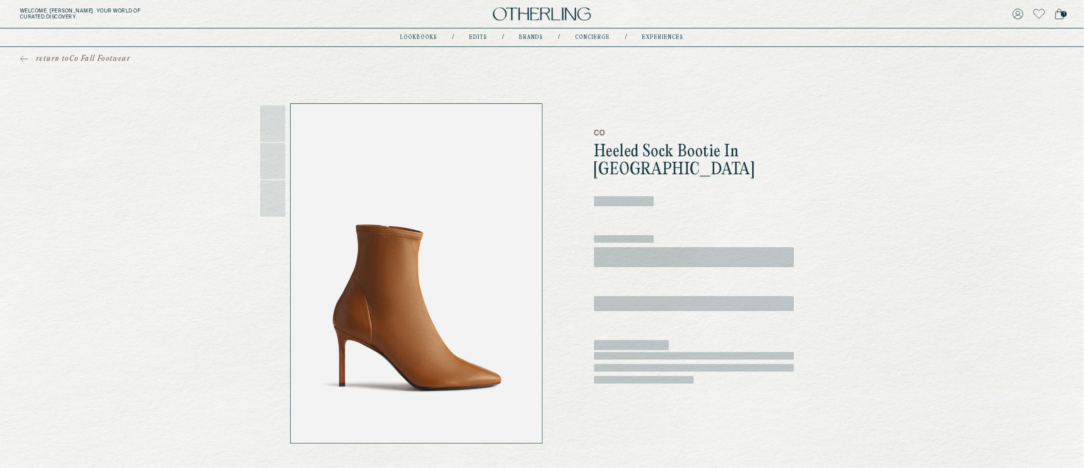
drag, startPoint x: 438, startPoint y: 255, endPoint x: 313, endPoint y: 3, distance: 281.3
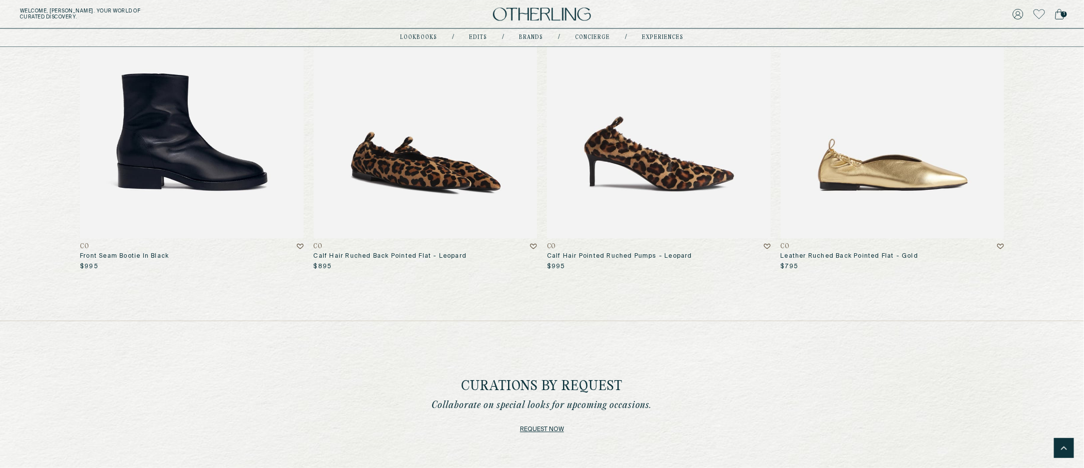
scroll to position [1339, 0]
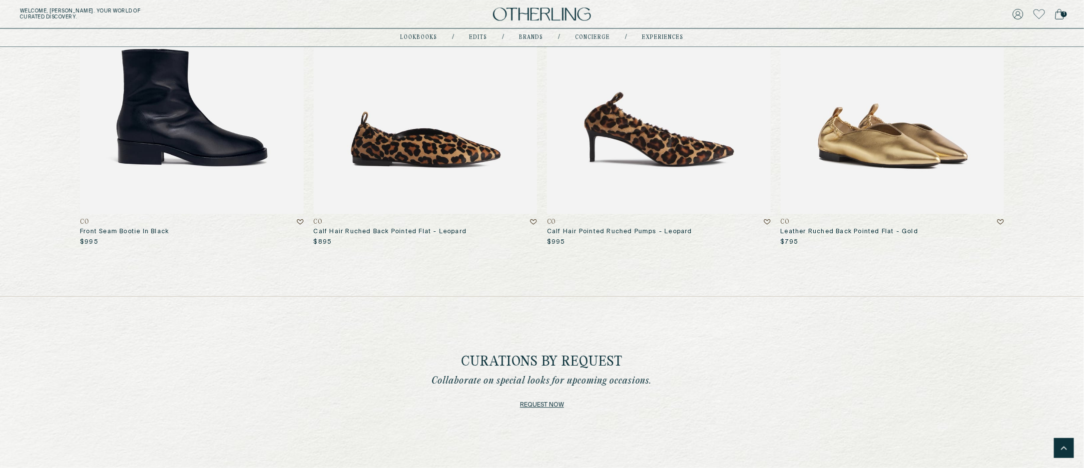
click at [908, 135] on img at bounding box center [893, 63] width 224 height 302
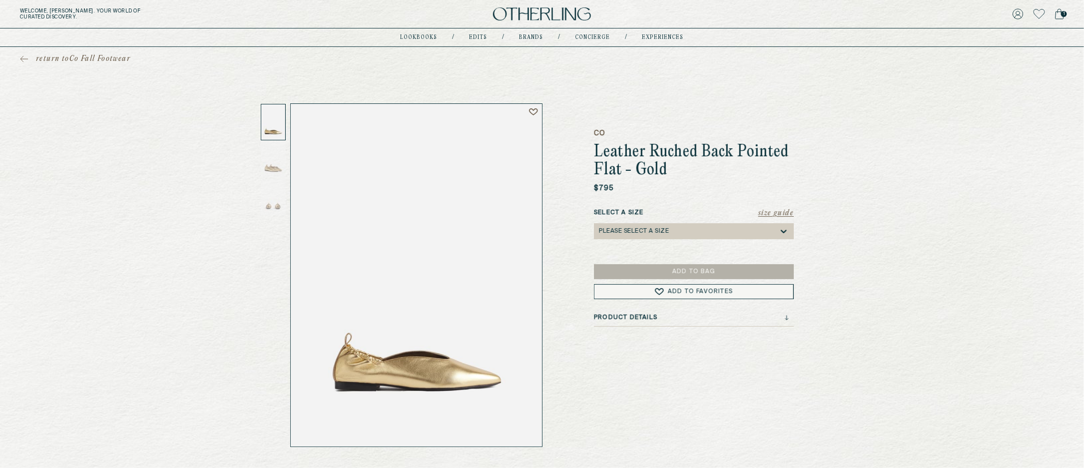
drag, startPoint x: 411, startPoint y: 267, endPoint x: 314, endPoint y: 15, distance: 269.2
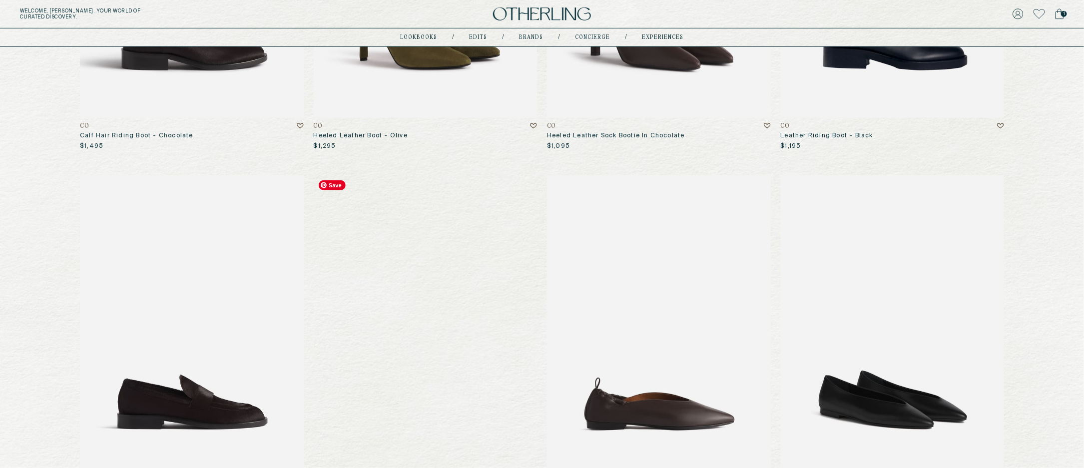
scroll to position [378, 0]
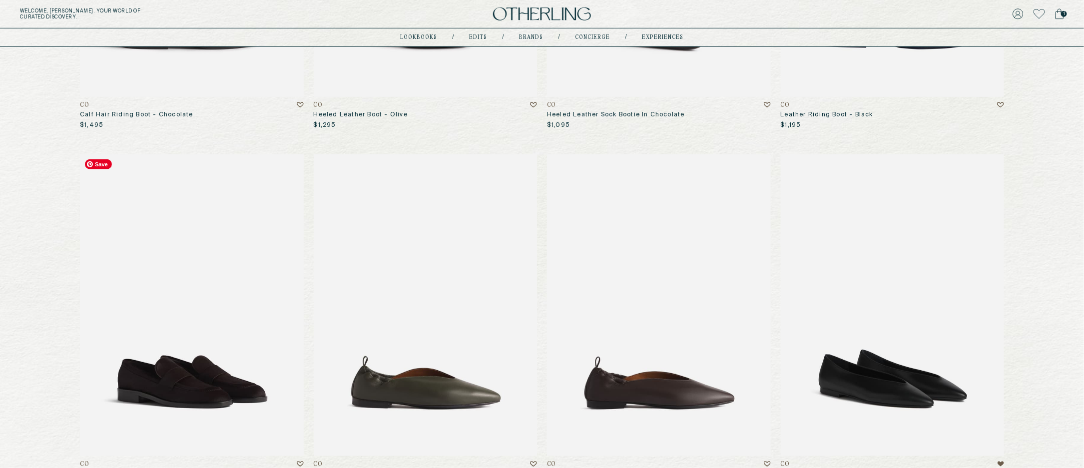
click at [220, 356] on img at bounding box center [192, 305] width 224 height 302
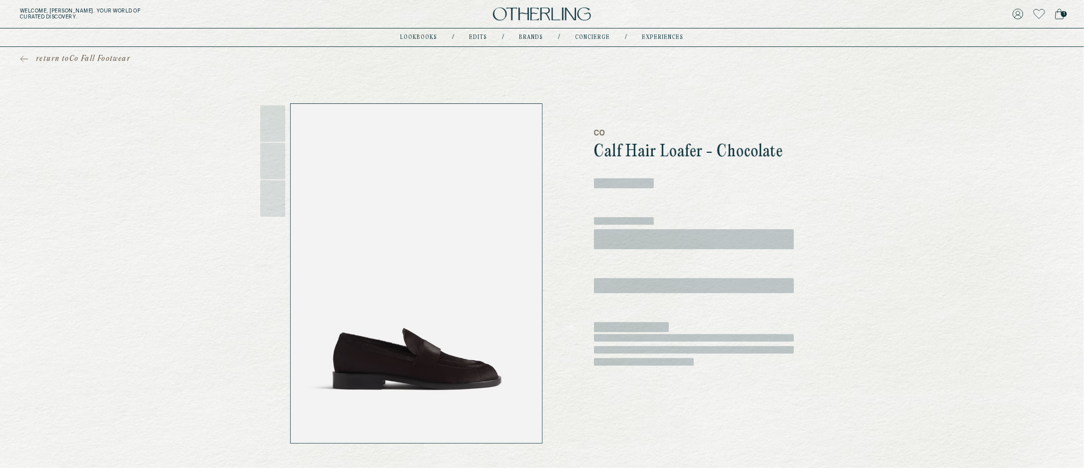
drag, startPoint x: 426, startPoint y: 222, endPoint x: 328, endPoint y: 1, distance: 242.3
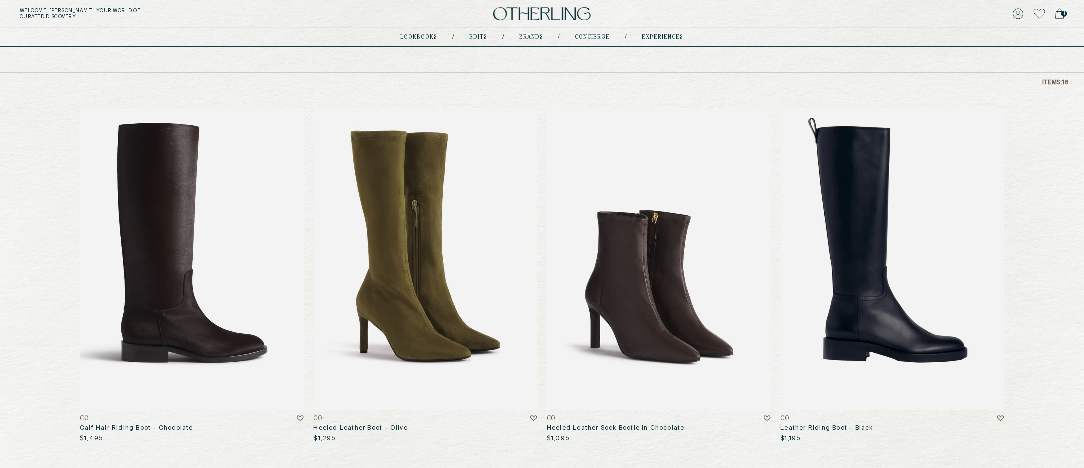
scroll to position [37, 0]
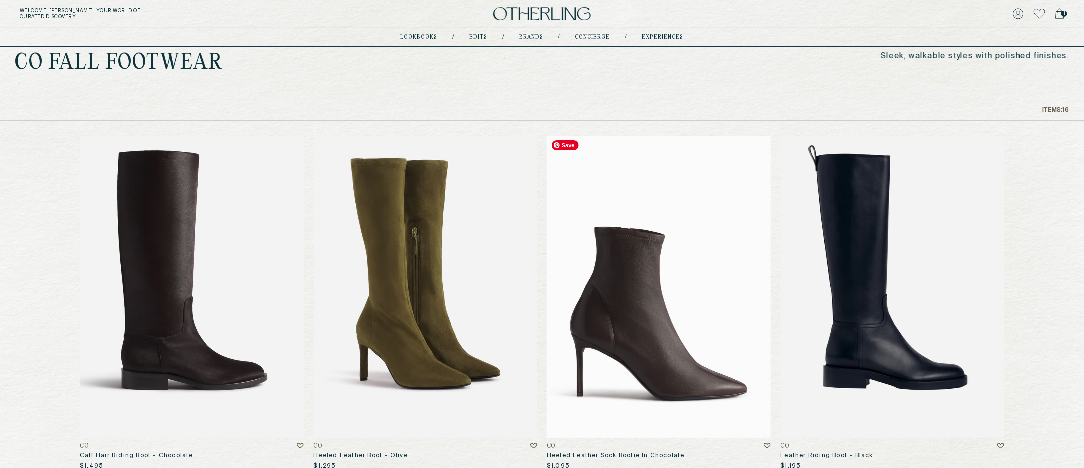
click at [677, 287] on img at bounding box center [659, 287] width 224 height 302
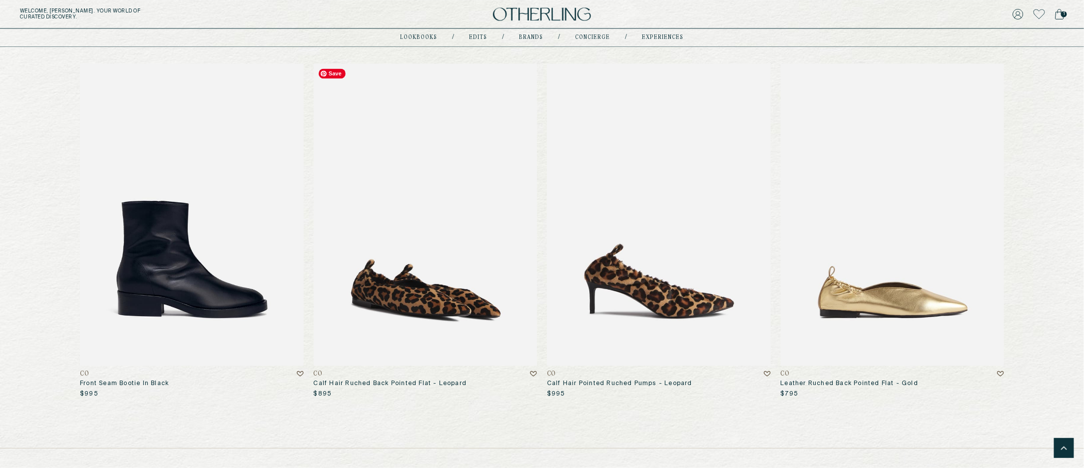
scroll to position [1110, 0]
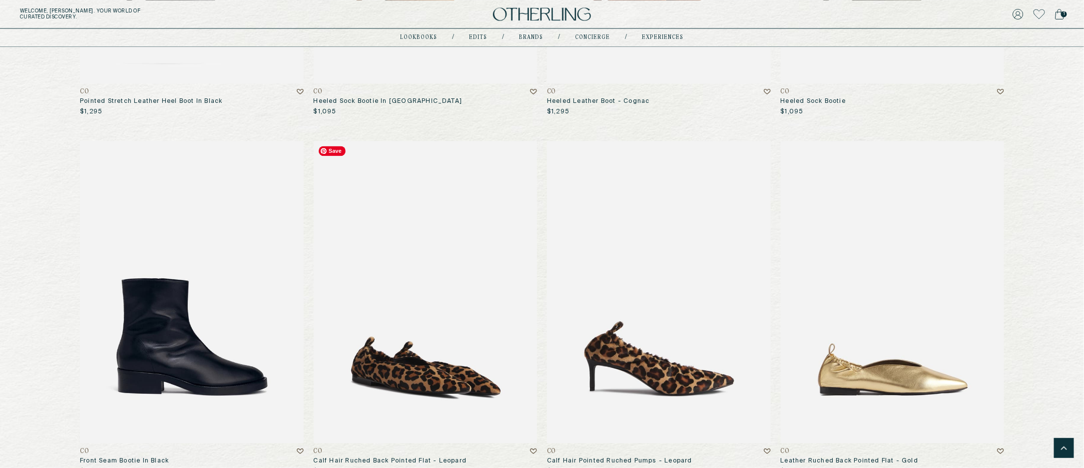
click at [434, 294] on img at bounding box center [426, 292] width 224 height 302
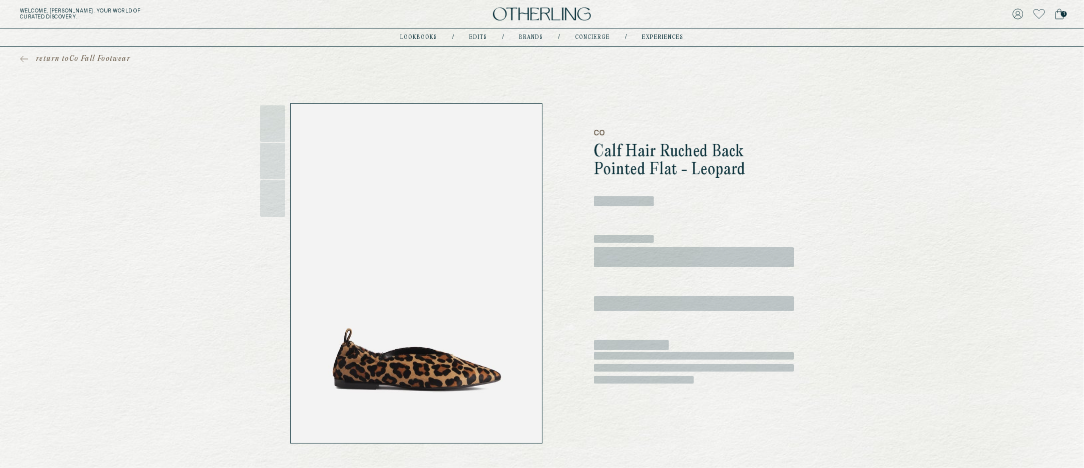
drag, startPoint x: 479, startPoint y: 270, endPoint x: 295, endPoint y: 6, distance: 321.6
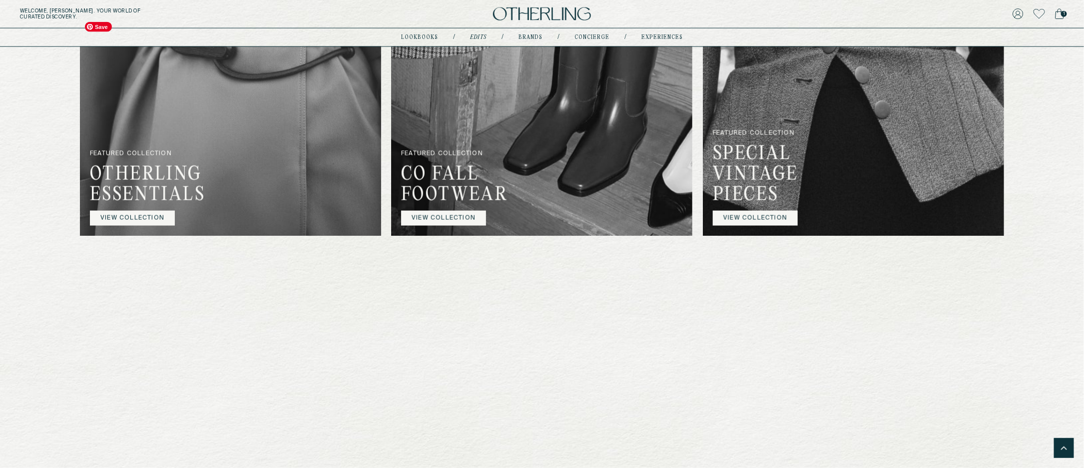
scroll to position [766, 0]
